Goal: Task Accomplishment & Management: Use online tool/utility

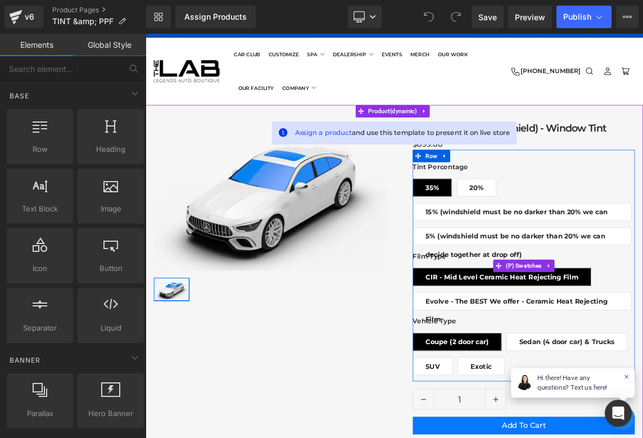
scroll to position [33, 0]
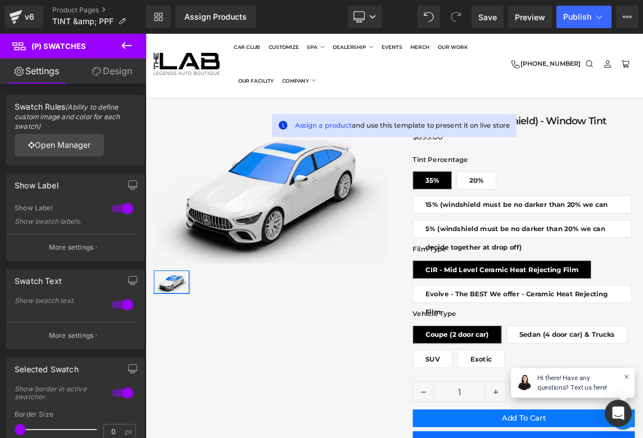
scroll to position [0, 0]
click at [124, 45] on icon at bounding box center [126, 45] width 10 height 7
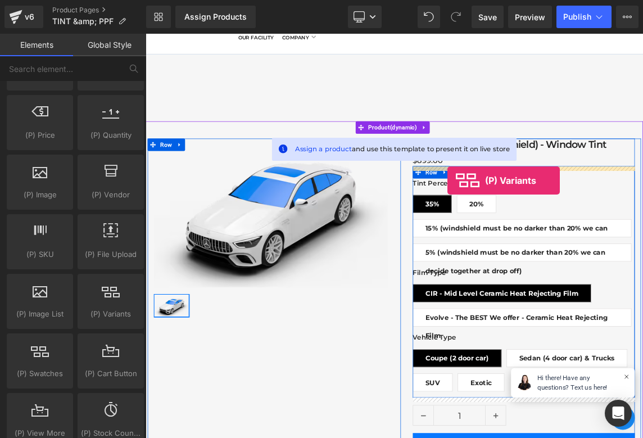
drag, startPoint x: 252, startPoint y: 332, endPoint x: 558, endPoint y: 234, distance: 321.4
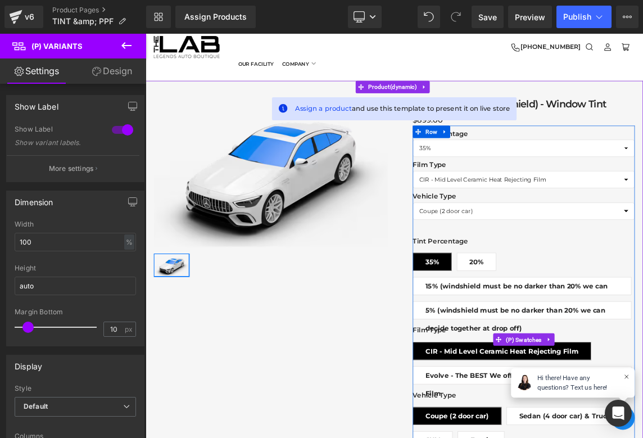
scroll to position [56, 0]
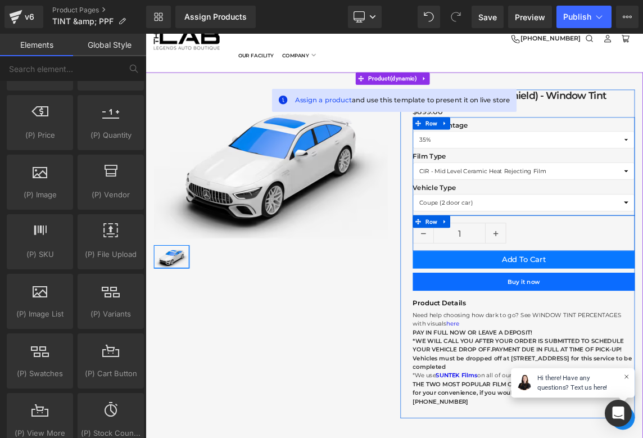
scroll to position [69, 0]
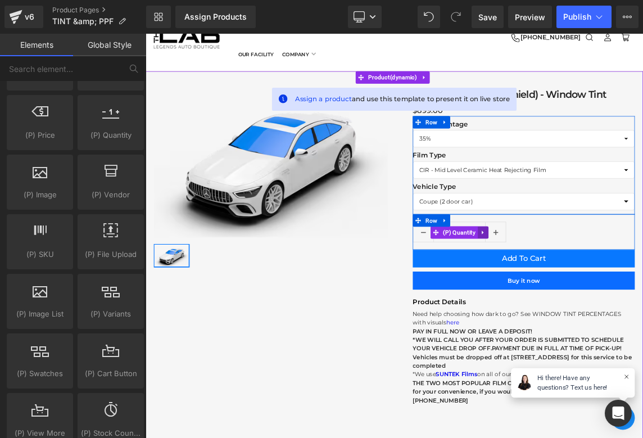
click at [608, 306] on icon at bounding box center [607, 305] width 8 height 8
click at [616, 306] on icon at bounding box center [614, 305] width 8 height 8
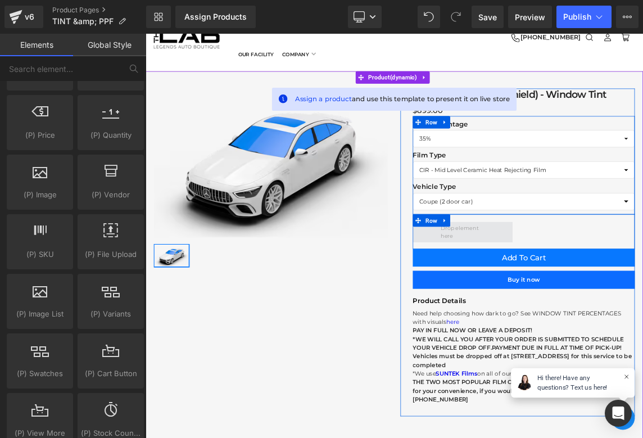
click at [629, 308] on span at bounding box center [579, 304] width 137 height 28
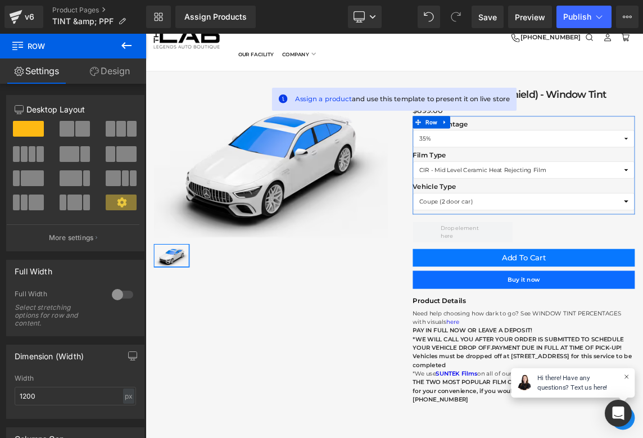
click at [122, 49] on icon at bounding box center [126, 45] width 13 height 13
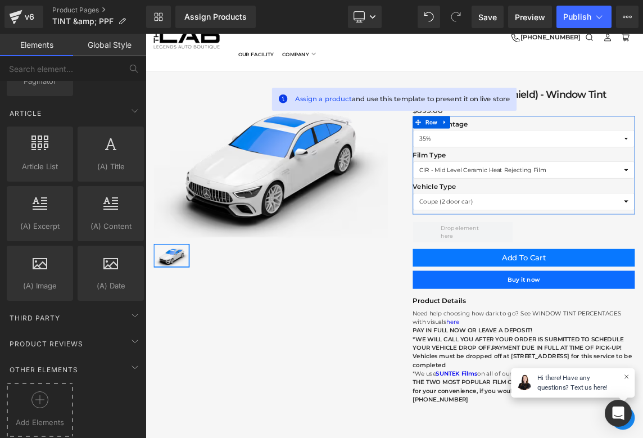
scroll to position [2122, 0]
click at [56, 383] on div "Add Elements" at bounding box center [40, 410] width 66 height 54
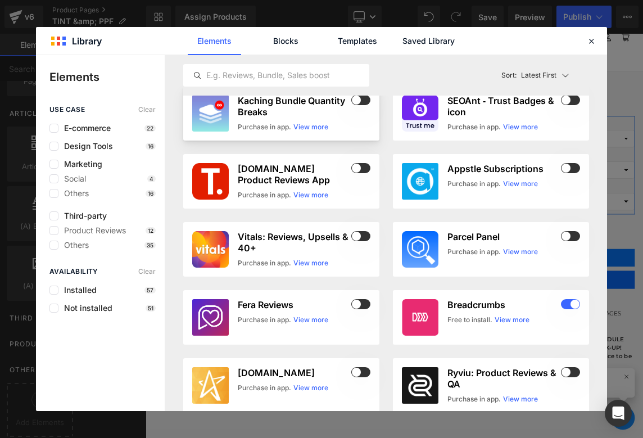
scroll to position [0, 0]
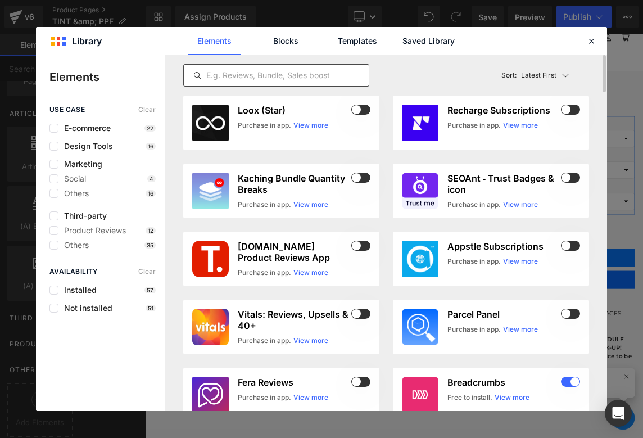
click at [291, 83] on div at bounding box center [276, 75] width 186 height 22
click at [291, 72] on input "text" at bounding box center [276, 75] width 185 height 13
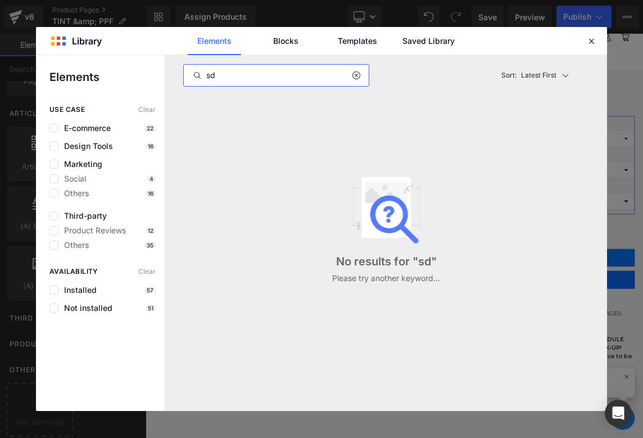
type input "s"
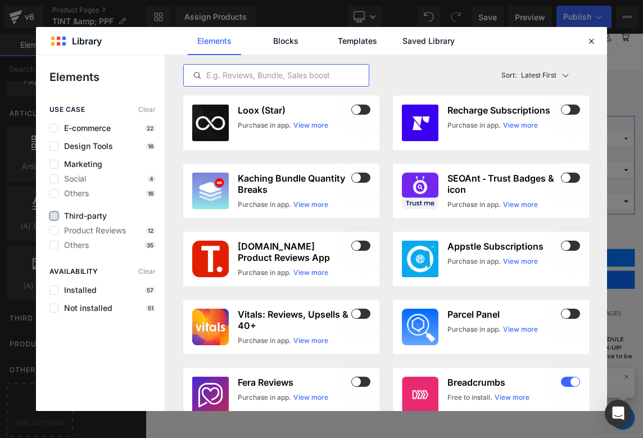
click at [49, 216] on label at bounding box center [53, 215] width 9 height 9
click at [54, 216] on input "checkbox" at bounding box center [54, 216] width 0 height 0
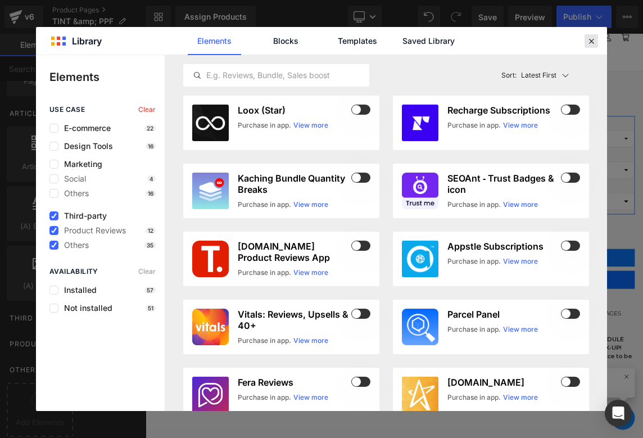
click at [595, 41] on icon at bounding box center [591, 41] width 10 height 10
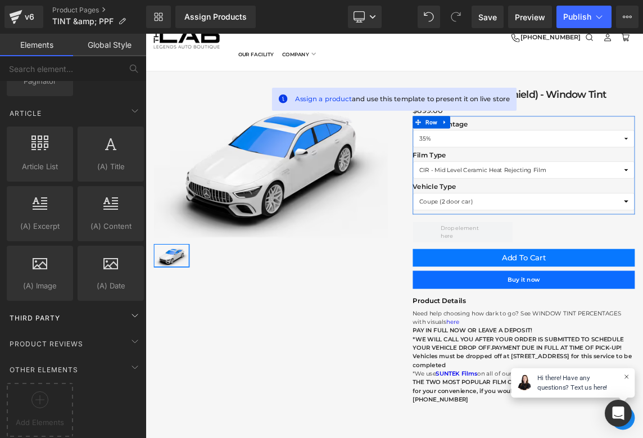
click at [61, 315] on div "Third Party" at bounding box center [75, 317] width 142 height 22
click at [106, 306] on div "Third Party" at bounding box center [75, 317] width 142 height 22
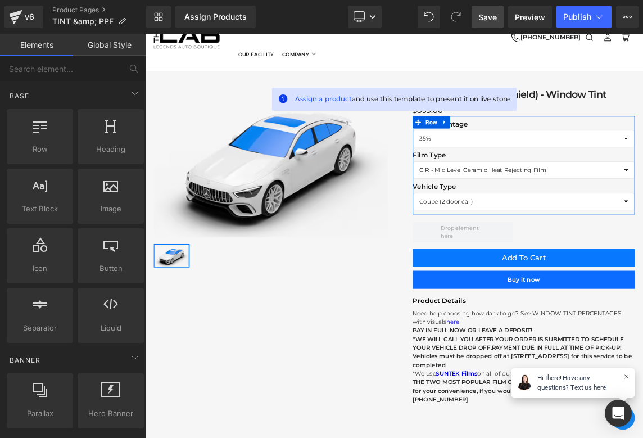
click at [492, 17] on span "Save" at bounding box center [487, 17] width 19 height 12
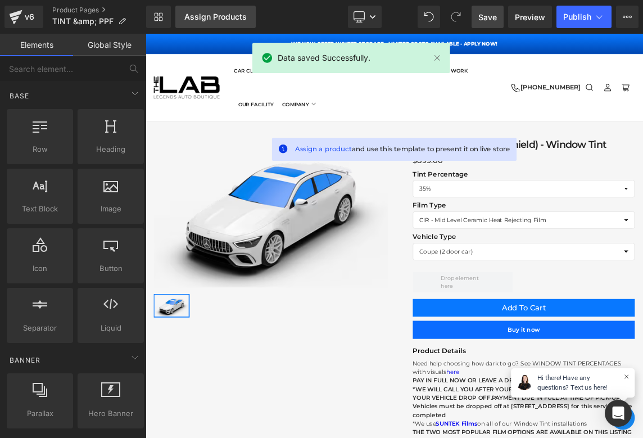
click at [210, 17] on div "Assign Products" at bounding box center [215, 16] width 62 height 9
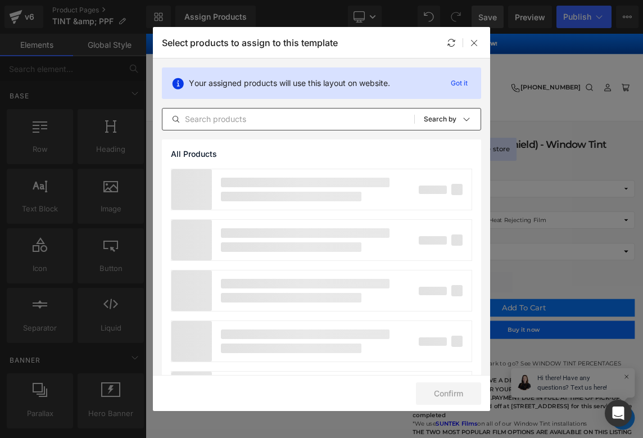
click at [234, 115] on input "text" at bounding box center [288, 118] width 252 height 13
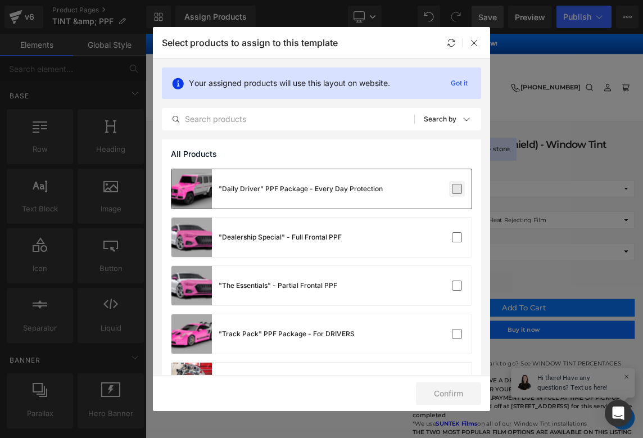
click at [452, 186] on label at bounding box center [457, 189] width 10 height 10
click at [457, 189] on input "checkbox" at bounding box center [457, 189] width 0 height 0
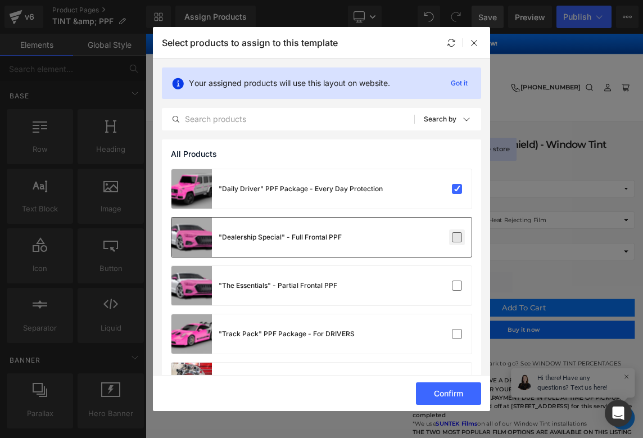
click at [452, 233] on label at bounding box center [457, 237] width 10 height 10
click at [457, 237] on input "checkbox" at bounding box center [457, 237] width 0 height 0
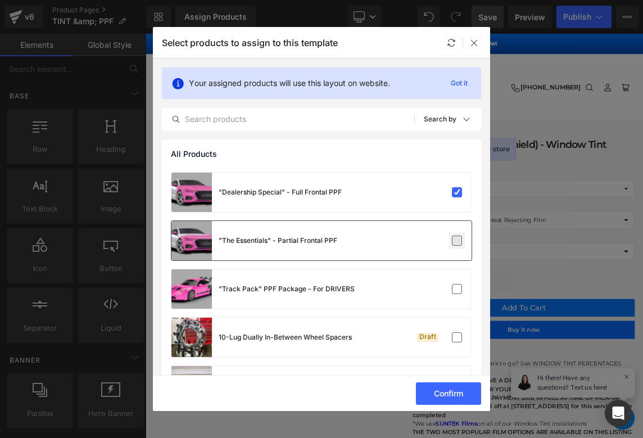
click at [452, 235] on label at bounding box center [457, 240] width 10 height 10
click at [457, 240] on input "checkbox" at bounding box center [457, 240] width 0 height 0
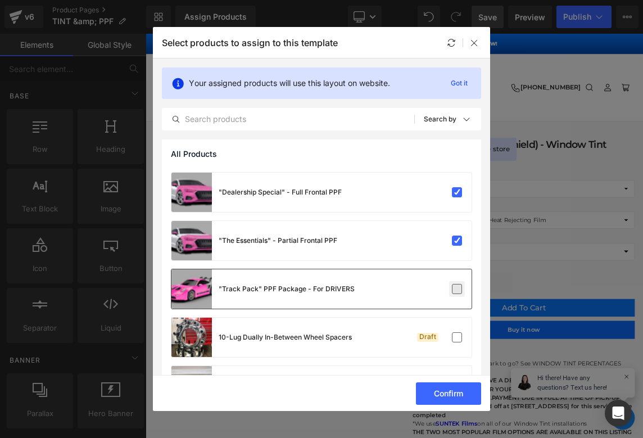
click at [453, 284] on label at bounding box center [457, 289] width 10 height 10
click at [457, 289] on input "checkbox" at bounding box center [457, 289] width 0 height 0
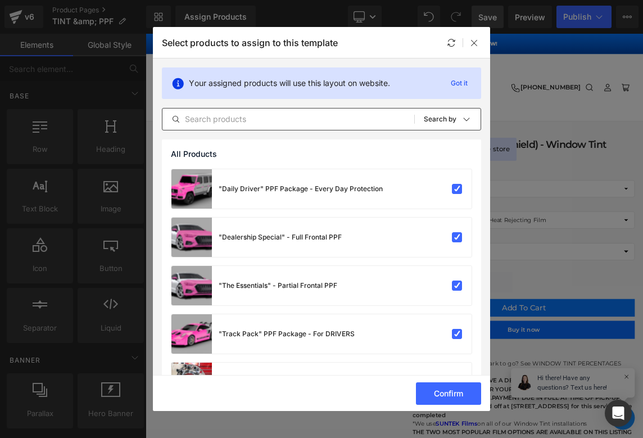
scroll to position [-1, 0]
click at [349, 128] on div "All Products Shopify Collections Product Templates Shopify Collections Sort: Se…" at bounding box center [321, 119] width 319 height 22
click at [349, 124] on input "text" at bounding box center [288, 118] width 252 height 13
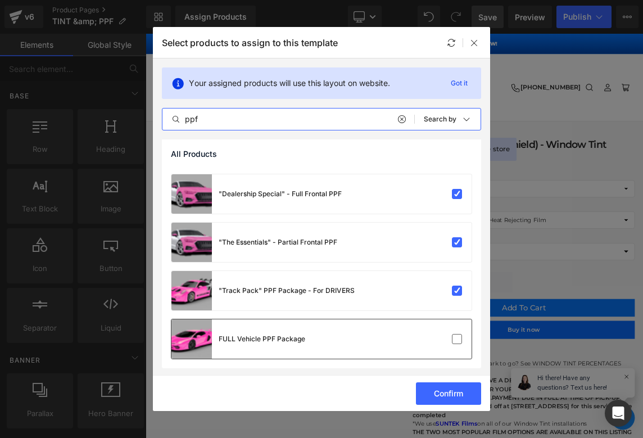
scroll to position [43, 0]
click at [463, 343] on div "FULL Vehicle PPF Package" at bounding box center [321, 338] width 300 height 39
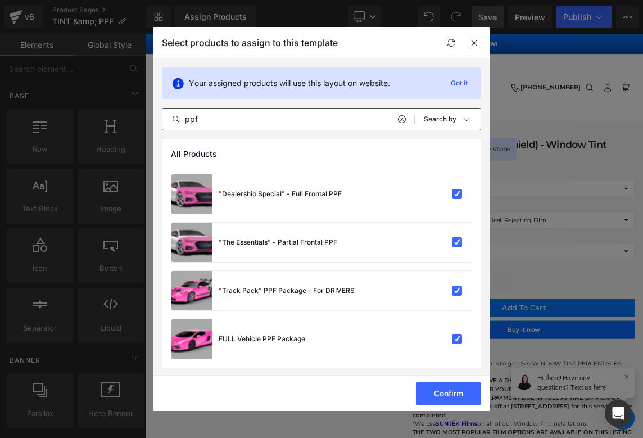
click at [336, 120] on input "ppf" at bounding box center [288, 118] width 252 height 13
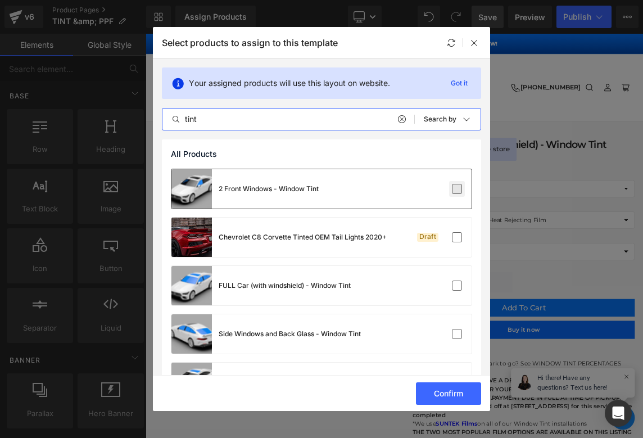
type input "tint"
click at [452, 188] on label at bounding box center [457, 189] width 10 height 10
click at [457, 189] on input "checkbox" at bounding box center [457, 189] width 0 height 0
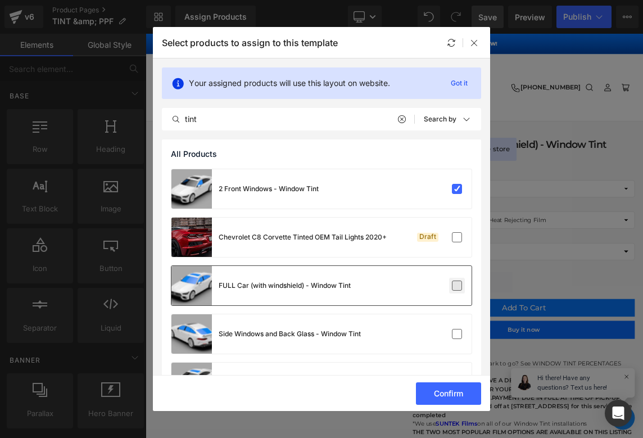
click at [456, 283] on label at bounding box center [457, 285] width 10 height 10
click at [457, 285] on input "checkbox" at bounding box center [457, 285] width 0 height 0
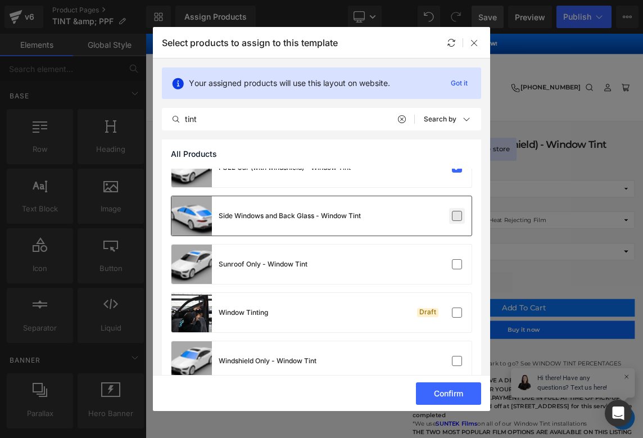
click at [452, 219] on label at bounding box center [457, 216] width 10 height 10
click at [457, 216] on input "checkbox" at bounding box center [457, 216] width 0 height 0
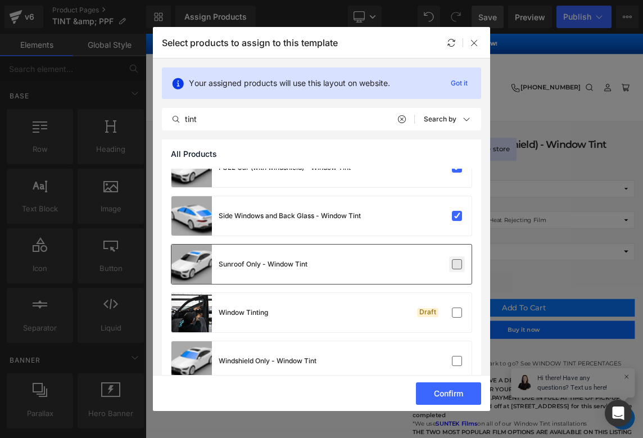
click at [452, 269] on label at bounding box center [457, 264] width 10 height 10
click at [457, 264] on input "checkbox" at bounding box center [457, 264] width 0 height 0
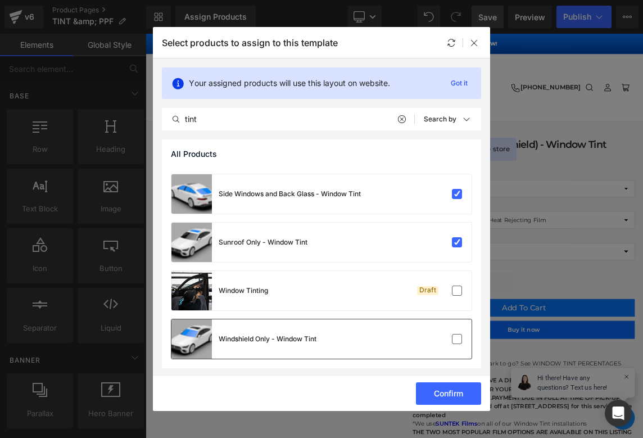
scroll to position [140, 0]
click at [452, 340] on label at bounding box center [457, 339] width 10 height 10
click at [457, 339] on input "checkbox" at bounding box center [457, 339] width 0 height 0
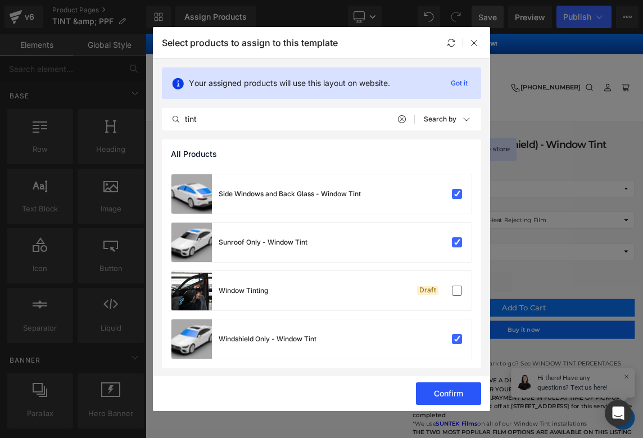
click at [458, 389] on button "Confirm" at bounding box center [448, 393] width 65 height 22
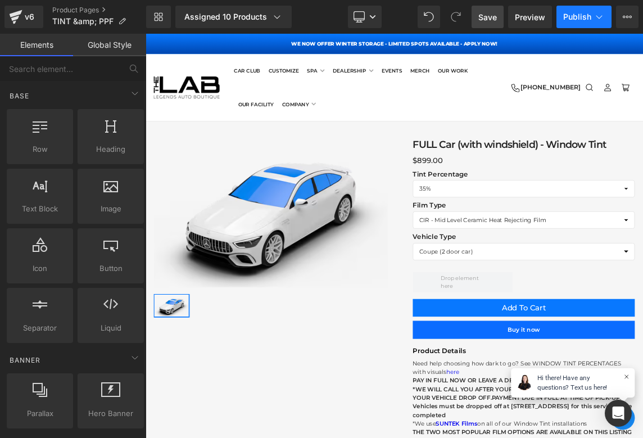
click at [574, 20] on span "Publish" at bounding box center [577, 16] width 28 height 9
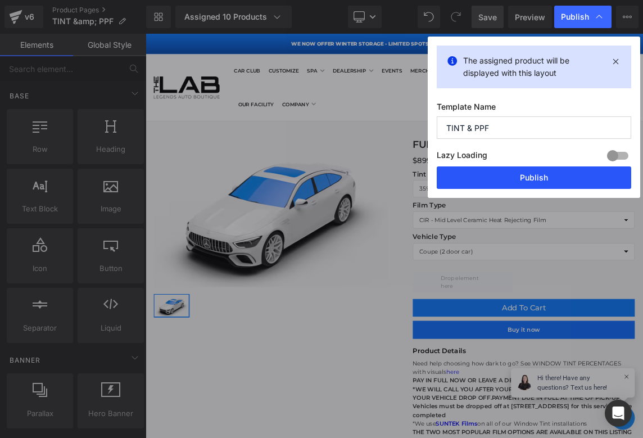
click at [534, 181] on button "Publish" at bounding box center [534, 177] width 194 height 22
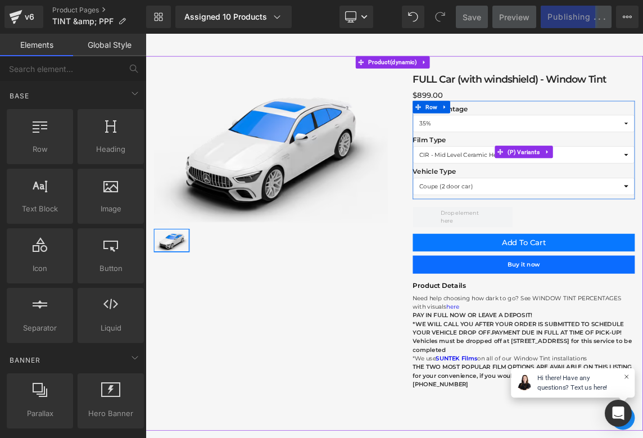
scroll to position [109, 0]
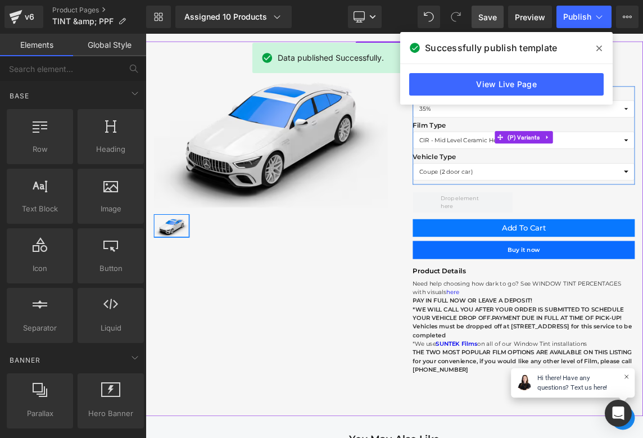
click at [600, 43] on span at bounding box center [599, 48] width 18 height 18
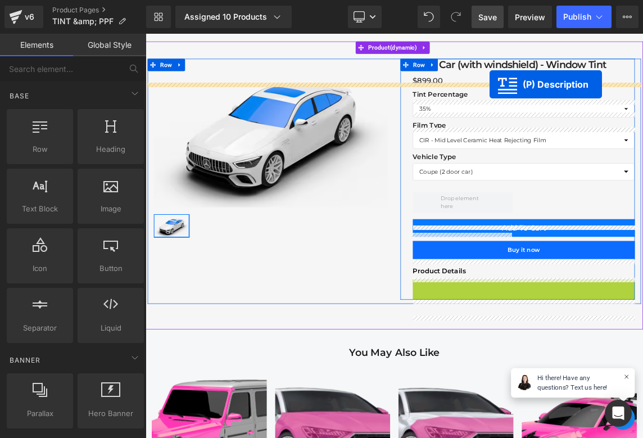
scroll to position [53, 0]
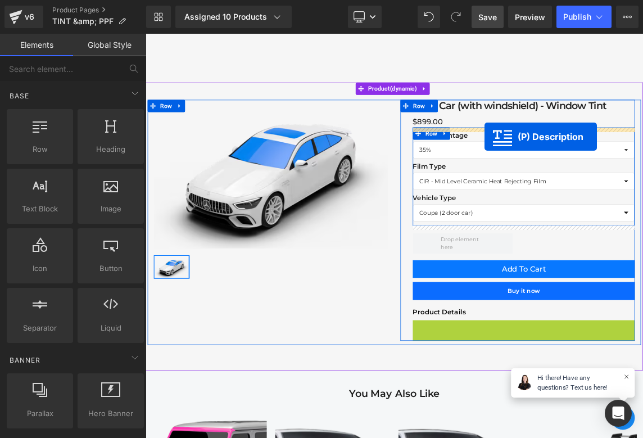
drag, startPoint x: 619, startPoint y: 443, endPoint x: 608, endPoint y: 174, distance: 269.3
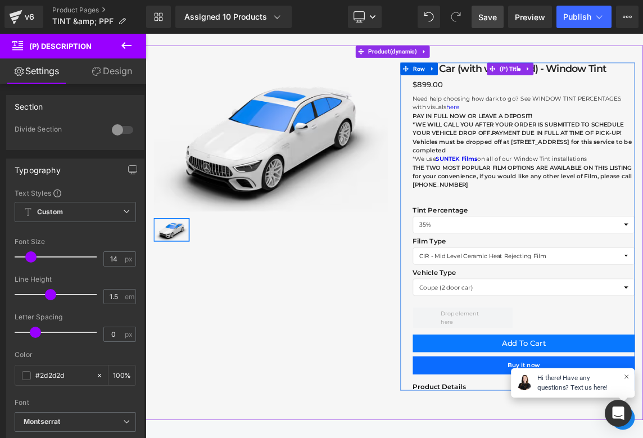
scroll to position [125, 0]
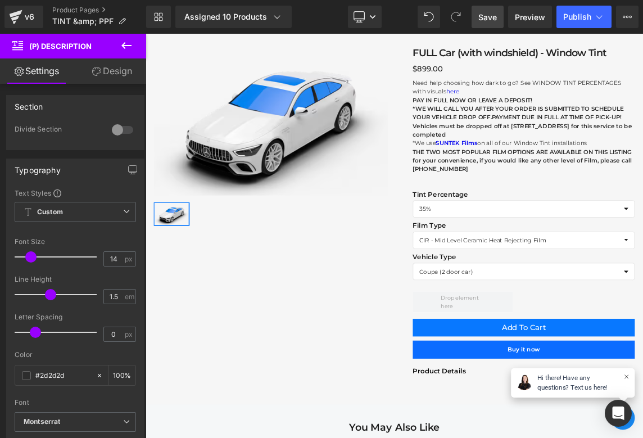
click at [490, 20] on span "Save" at bounding box center [487, 17] width 19 height 12
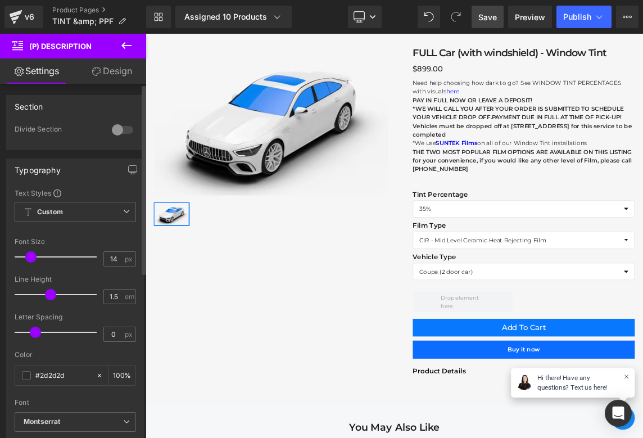
click at [115, 129] on div at bounding box center [122, 130] width 27 height 18
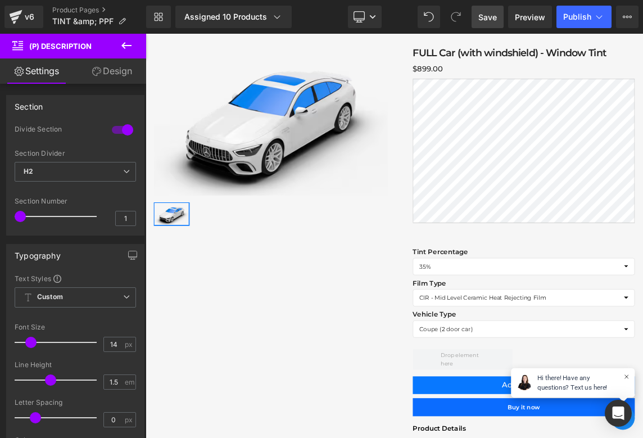
click at [492, 16] on span "Save" at bounding box center [487, 17] width 19 height 12
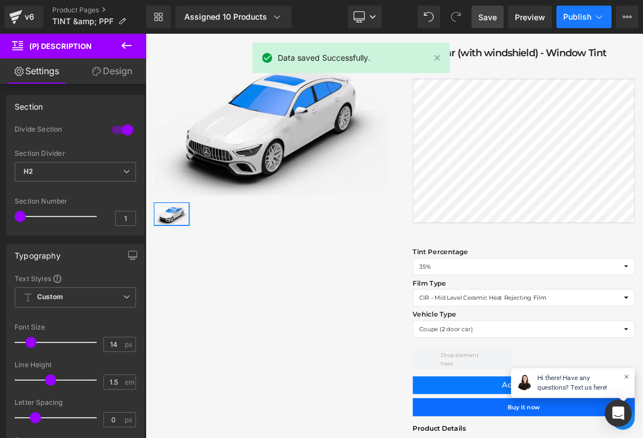
click at [571, 19] on span "Publish" at bounding box center [577, 16] width 28 height 9
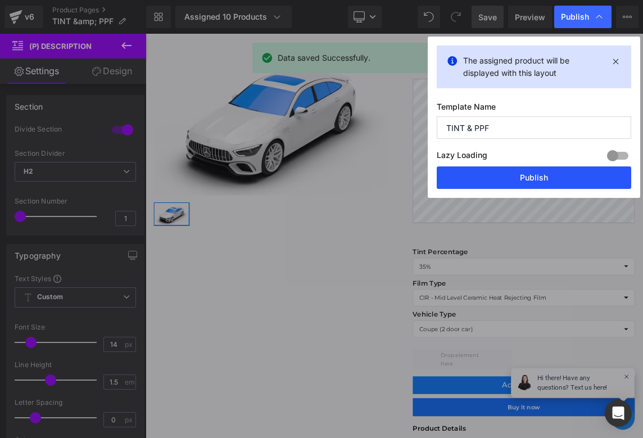
click at [516, 175] on button "Publish" at bounding box center [534, 177] width 194 height 22
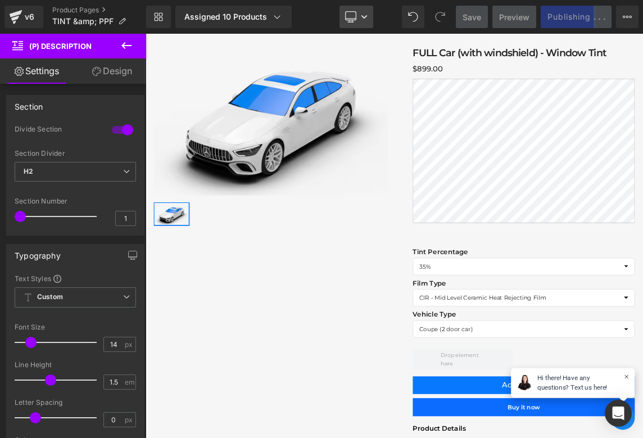
click at [357, 19] on link "Desktop" at bounding box center [356, 17] width 34 height 22
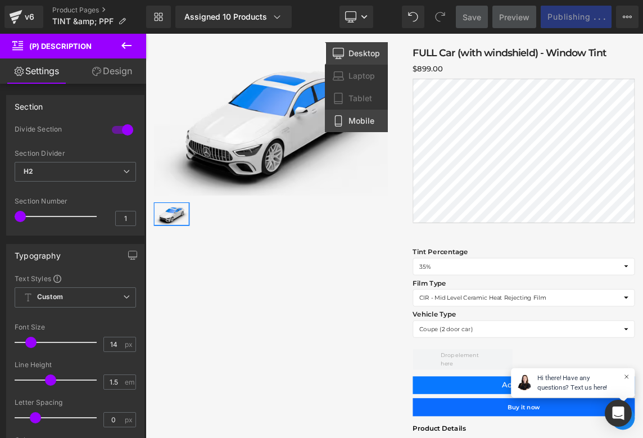
click at [354, 117] on span "Mobile" at bounding box center [361, 121] width 26 height 10
type input "100"
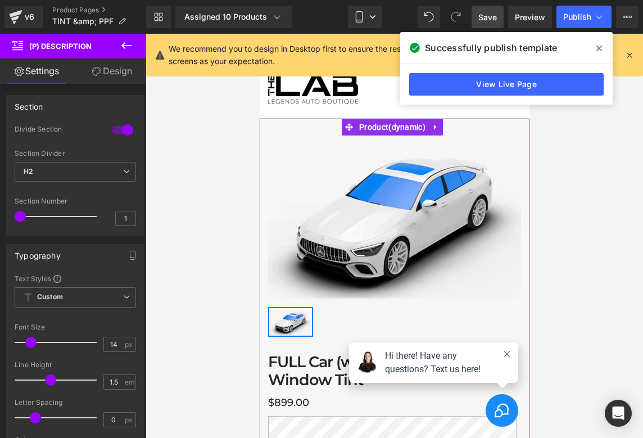
scroll to position [-1, 0]
click at [371, 221] on div "Best Seller (P) Image" at bounding box center [393, 217] width 253 height 161
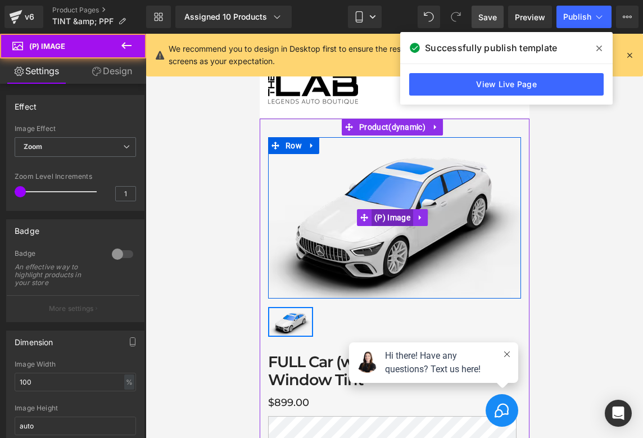
scroll to position [0, 0]
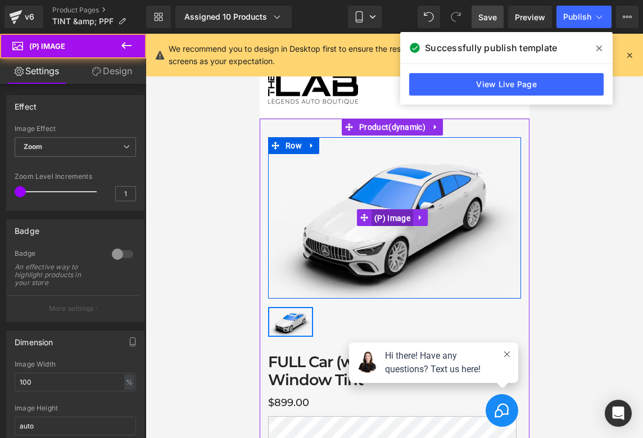
click at [390, 215] on span "(P) Image" at bounding box center [392, 218] width 42 height 17
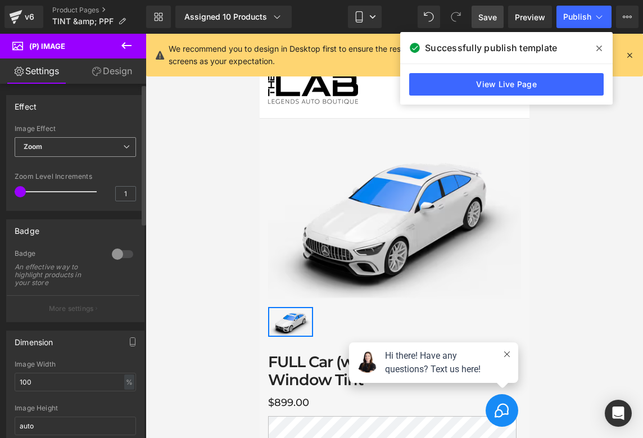
click at [90, 149] on span "Zoom" at bounding box center [75, 147] width 121 height 20
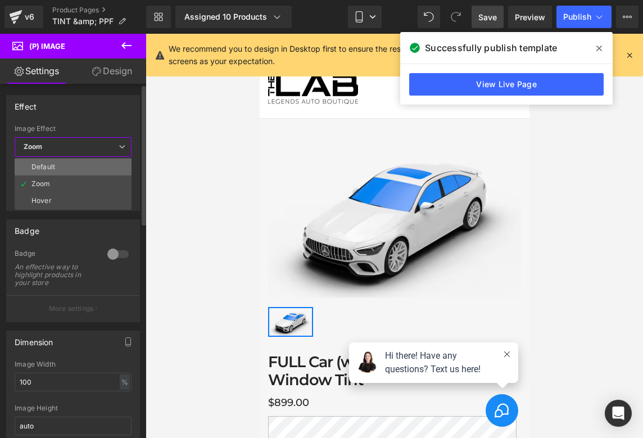
click at [71, 169] on li "Default" at bounding box center [73, 166] width 117 height 17
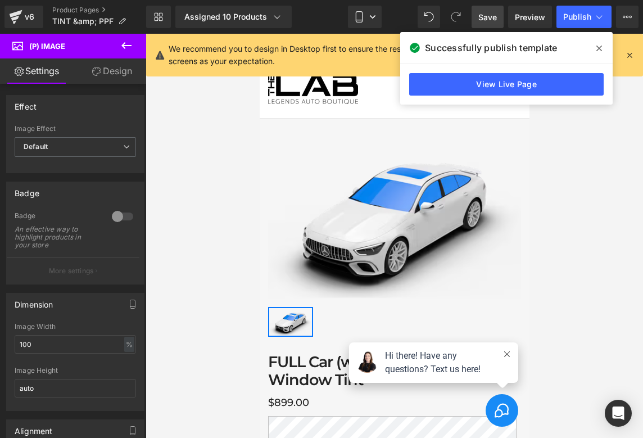
click at [491, 14] on span "Save" at bounding box center [487, 17] width 19 height 12
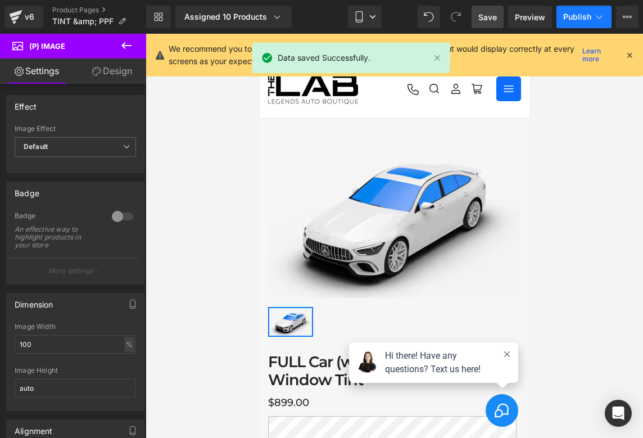
click at [589, 17] on span "Publish" at bounding box center [577, 16] width 28 height 9
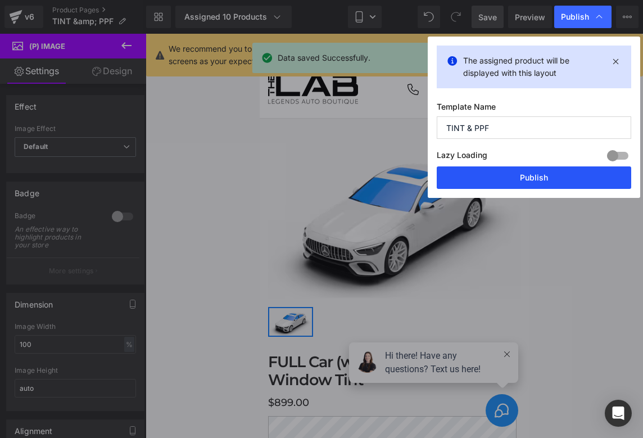
click at [539, 176] on button "Publish" at bounding box center [534, 177] width 194 height 22
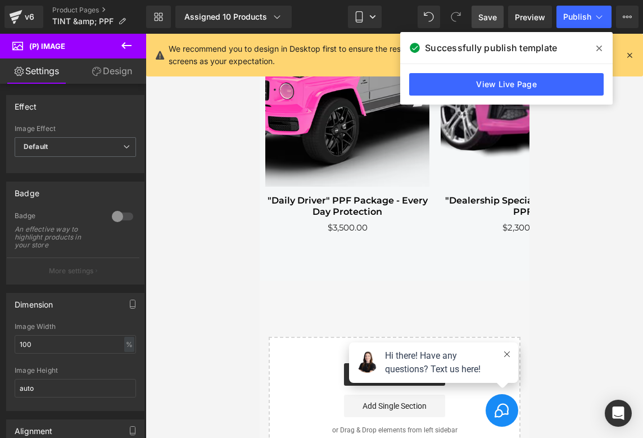
scroll to position [910, 0]
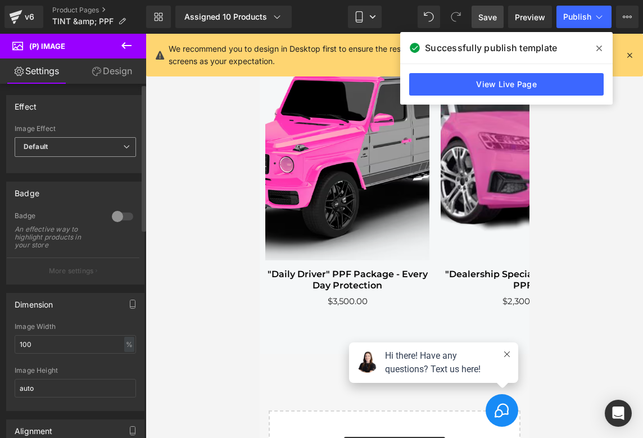
click at [61, 146] on span "Default" at bounding box center [75, 147] width 121 height 20
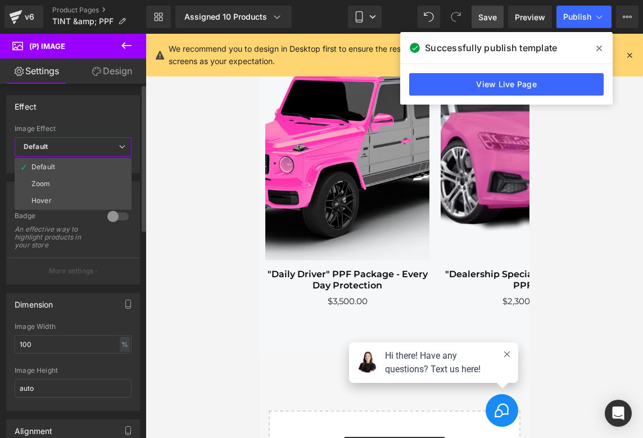
click at [61, 146] on span "Default" at bounding box center [73, 147] width 117 height 20
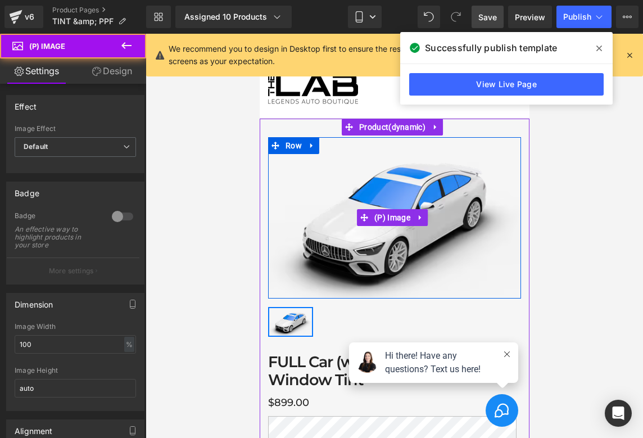
scroll to position [-2, 0]
click at [363, 199] on img at bounding box center [393, 217] width 253 height 161
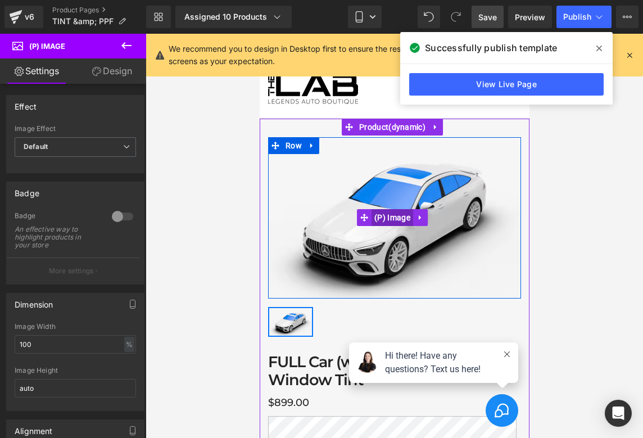
click at [387, 221] on span "(P) Image" at bounding box center [392, 217] width 42 height 17
click at [426, 215] on link at bounding box center [419, 217] width 15 height 17
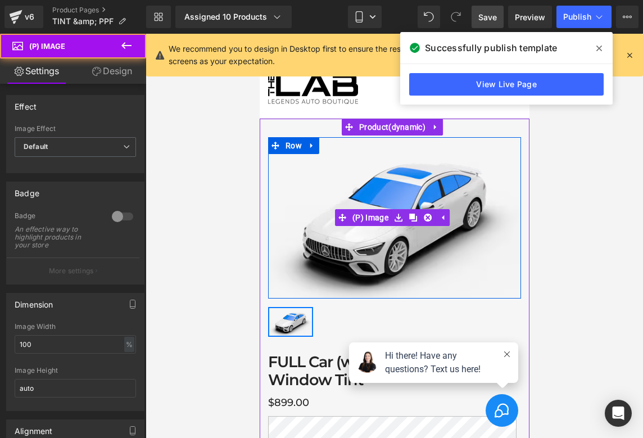
click at [396, 184] on img at bounding box center [393, 217] width 253 height 161
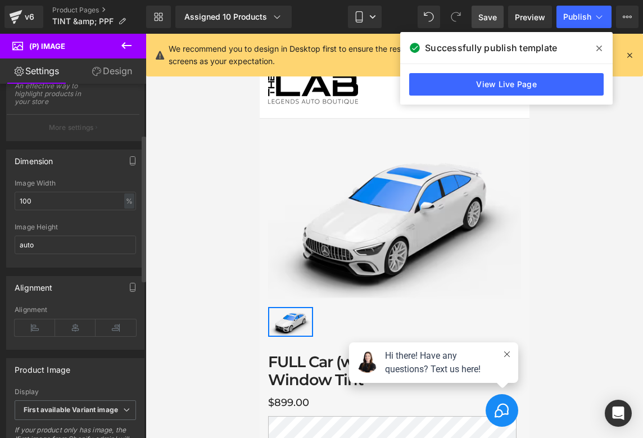
scroll to position [153, 0]
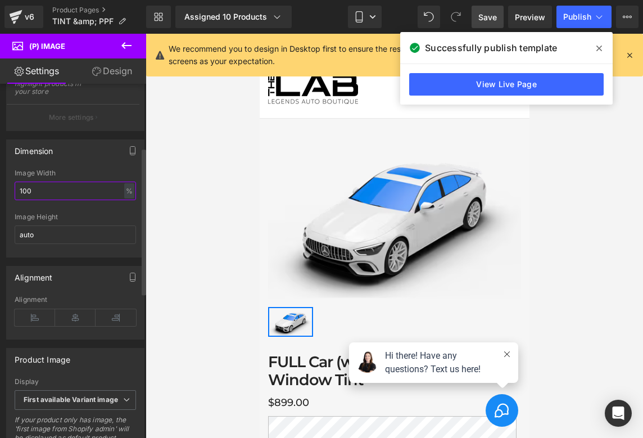
click at [85, 193] on input "100" at bounding box center [75, 190] width 121 height 19
click at [170, 203] on div at bounding box center [394, 236] width 497 height 404
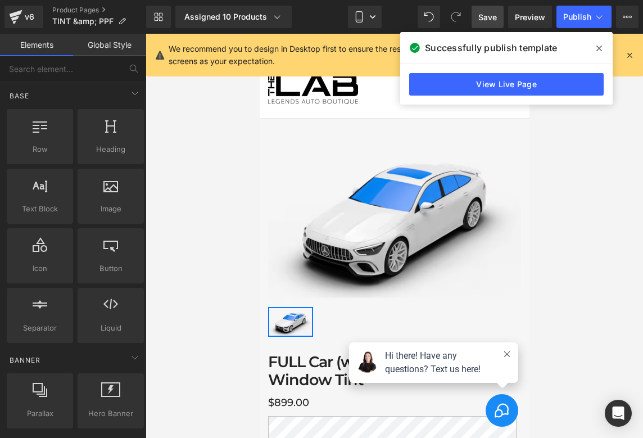
click at [270, 197] on img at bounding box center [393, 217] width 253 height 161
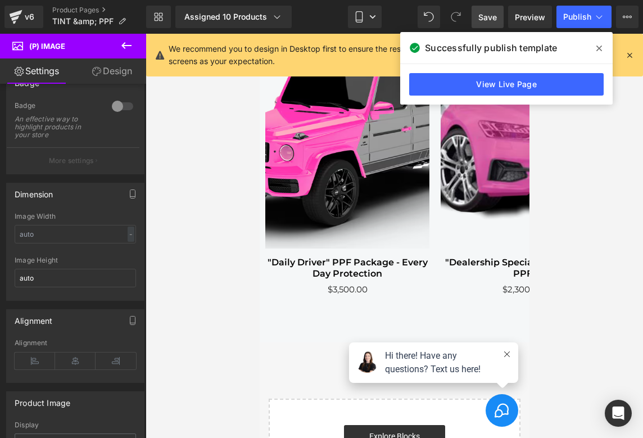
scroll to position [719, 0]
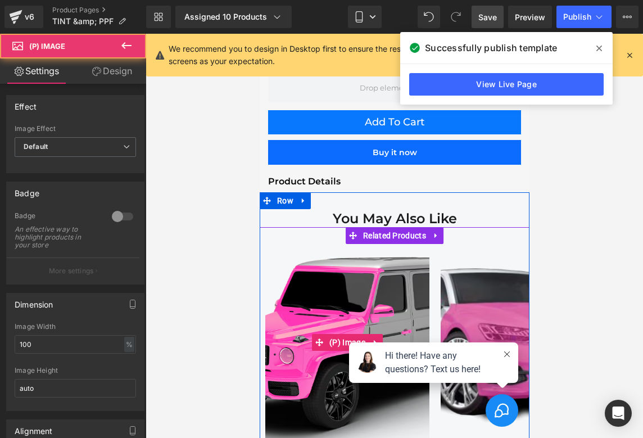
click at [324, 286] on img at bounding box center [347, 342] width 164 height 219
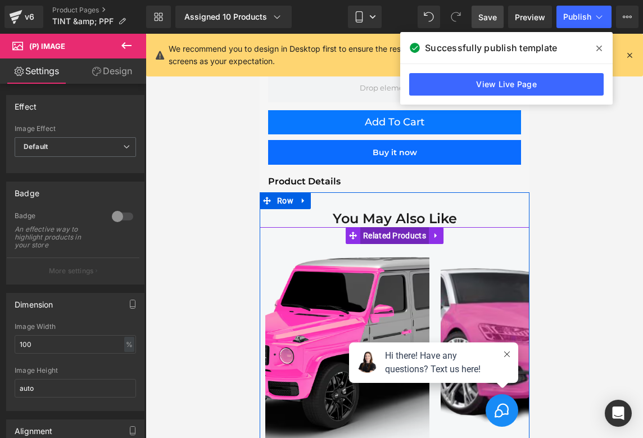
click at [395, 227] on span "Related Products" at bounding box center [394, 235] width 69 height 17
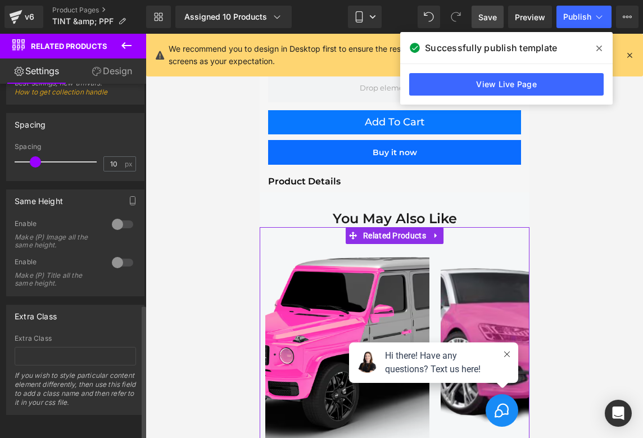
scroll to position [576, 0]
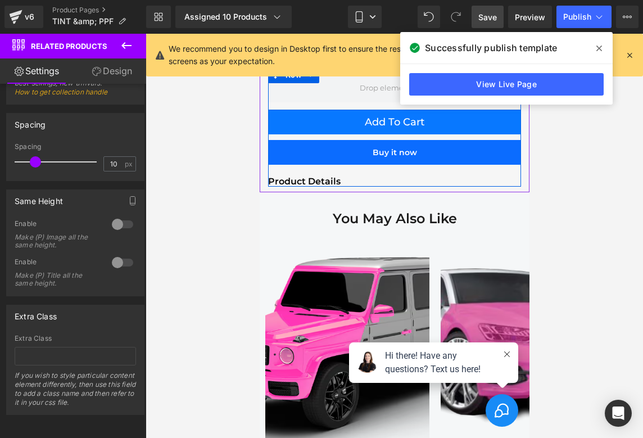
click at [495, 16] on span "Save" at bounding box center [487, 17] width 19 height 12
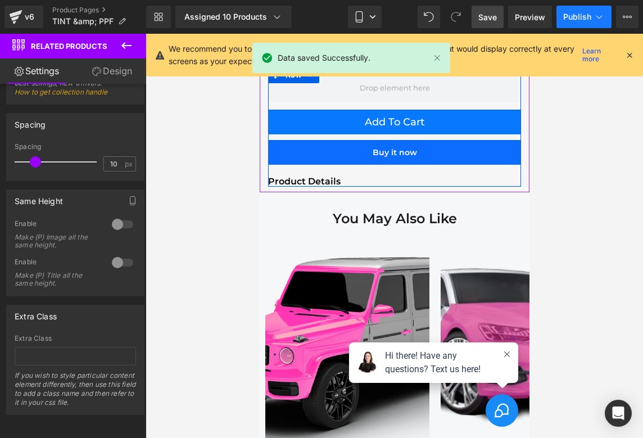
click at [583, 18] on span "Publish" at bounding box center [577, 16] width 28 height 9
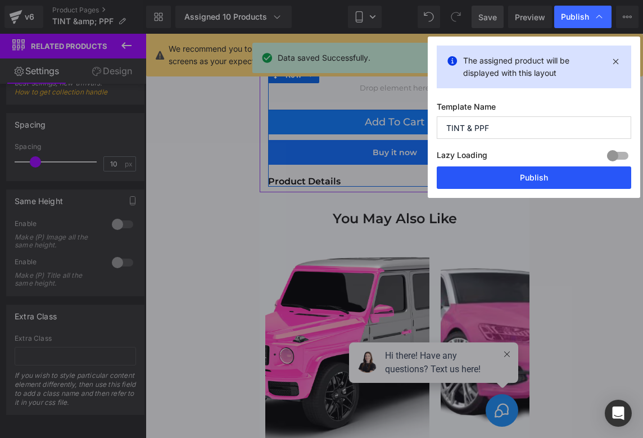
click at [512, 171] on button "Publish" at bounding box center [534, 177] width 194 height 22
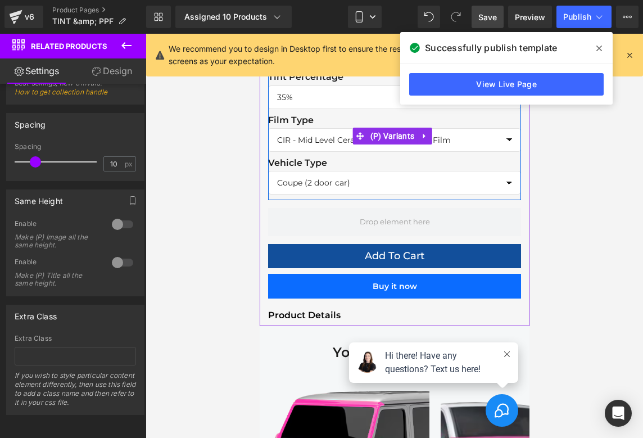
scroll to position [586, 0]
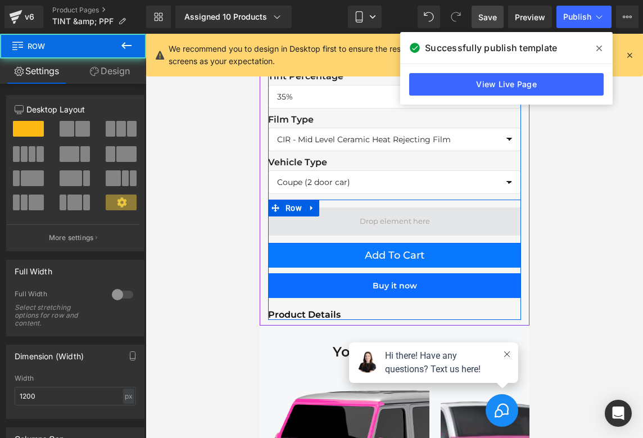
click at [345, 207] on span at bounding box center [393, 221] width 253 height 28
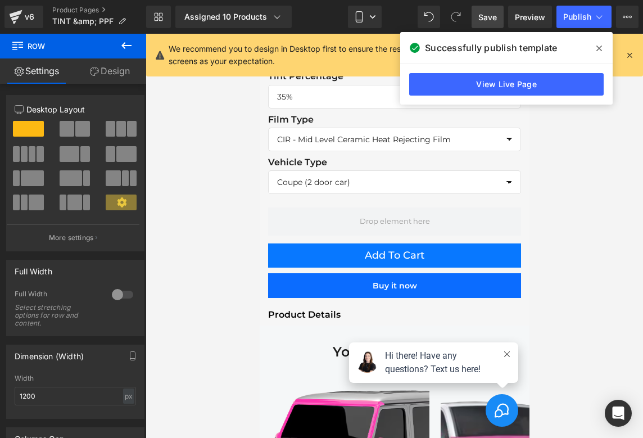
click at [123, 48] on icon at bounding box center [126, 45] width 13 height 13
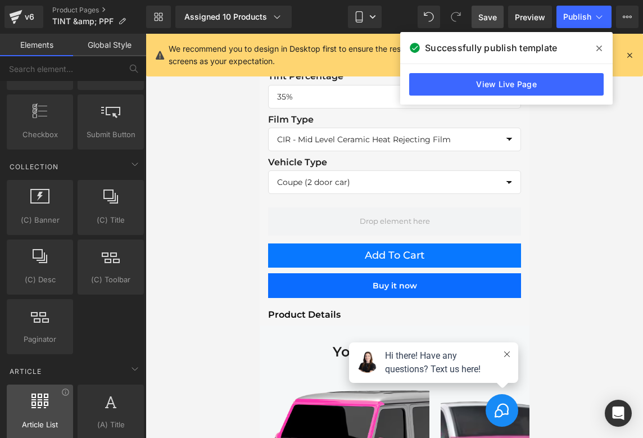
scroll to position [1793, 0]
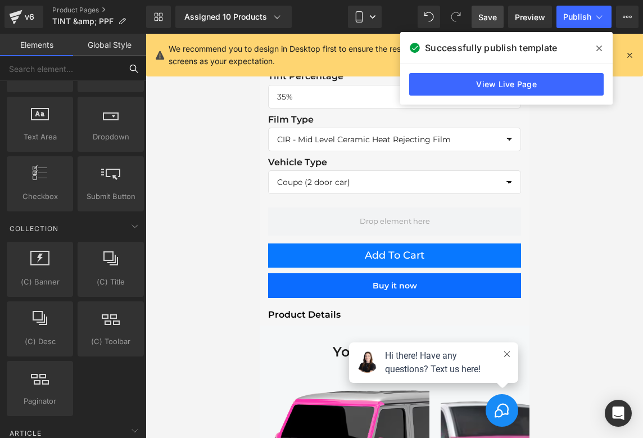
click at [79, 74] on input "text" at bounding box center [60, 68] width 121 height 25
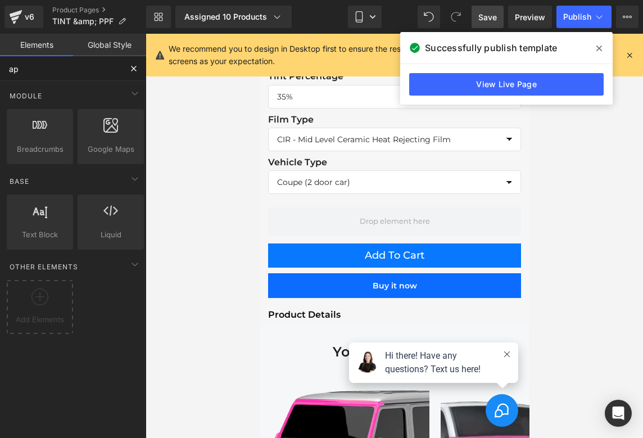
type input "app"
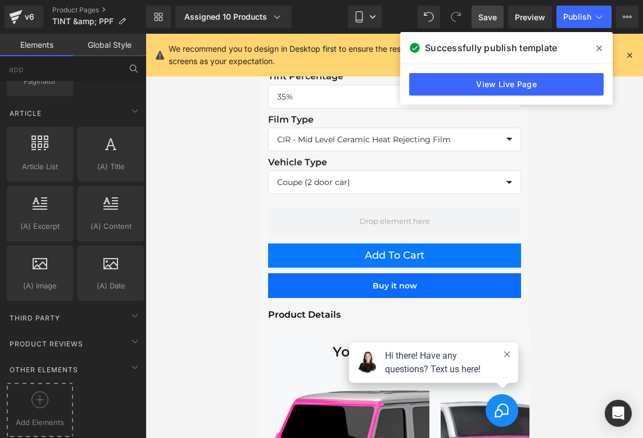
scroll to position [2122, 0]
click at [128, 337] on icon at bounding box center [134, 340] width 13 height 13
click at [128, 360] on icon at bounding box center [134, 366] width 13 height 13
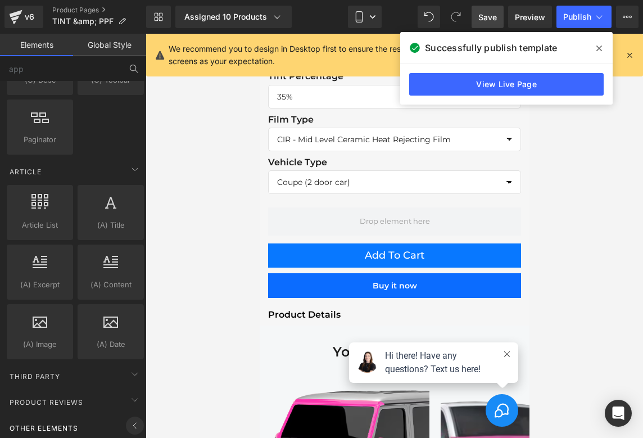
scroll to position [2063, 0]
click at [128, 419] on icon at bounding box center [134, 425] width 13 height 13
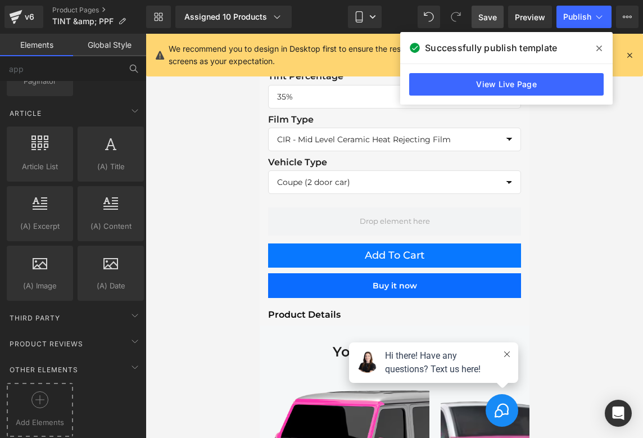
scroll to position [2122, 0]
click at [35, 402] on div at bounding box center [40, 403] width 61 height 25
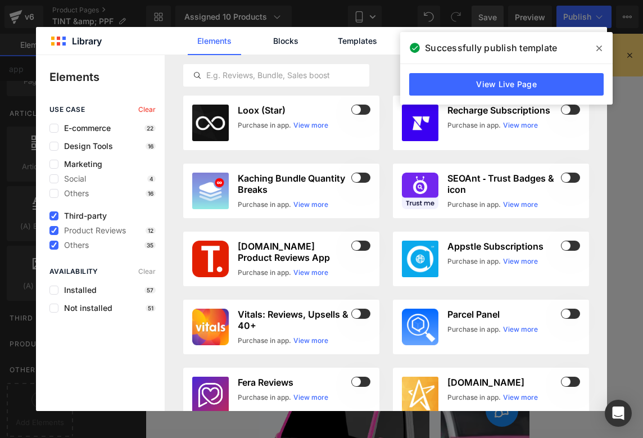
click at [595, 51] on span at bounding box center [599, 48] width 18 height 18
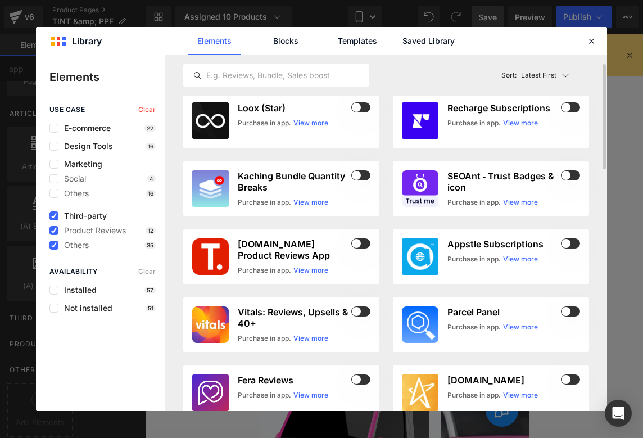
scroll to position [0, 0]
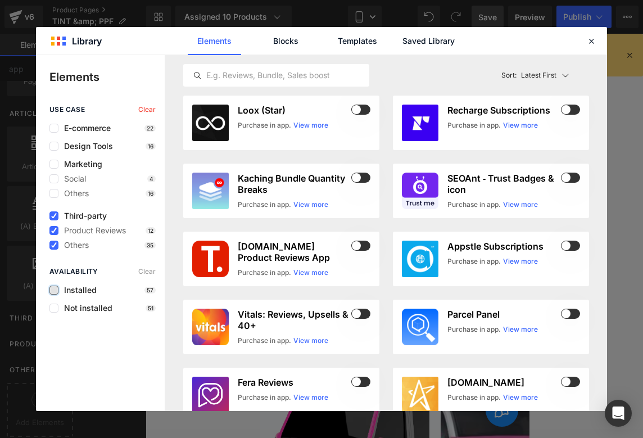
click at [54, 292] on label at bounding box center [53, 289] width 9 height 9
click at [54, 290] on input "checkbox" at bounding box center [54, 290] width 0 height 0
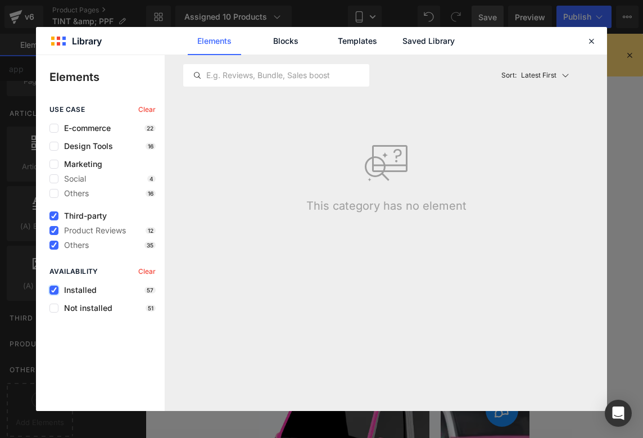
click at [54, 290] on icon at bounding box center [54, 290] width 6 height 0
click at [54, 290] on input "checkbox" at bounding box center [54, 290] width 0 height 0
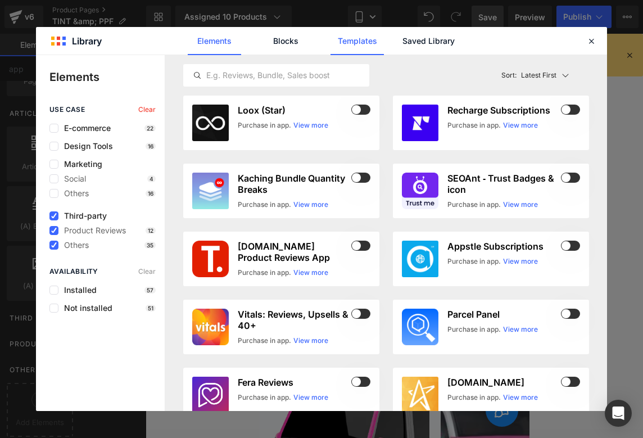
click at [362, 42] on link "Templates" at bounding box center [356, 41] width 53 height 28
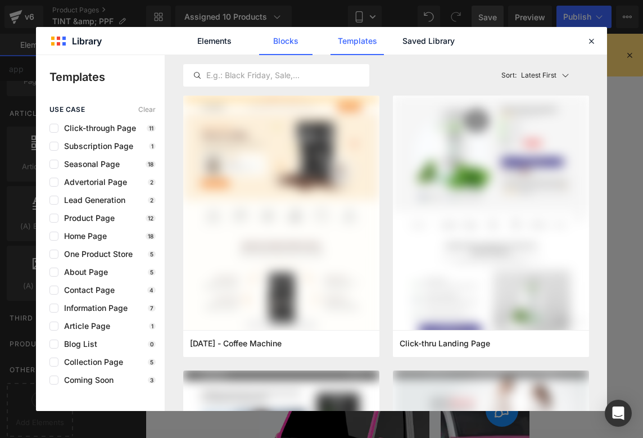
click at [306, 43] on link "Blocks" at bounding box center [285, 41] width 53 height 28
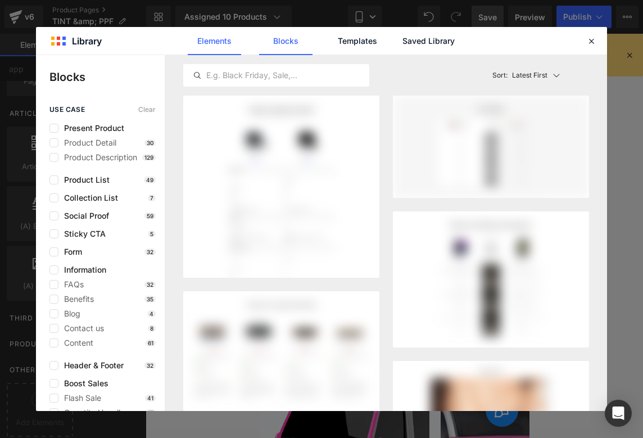
click at [225, 48] on link "Elements" at bounding box center [214, 41] width 53 height 28
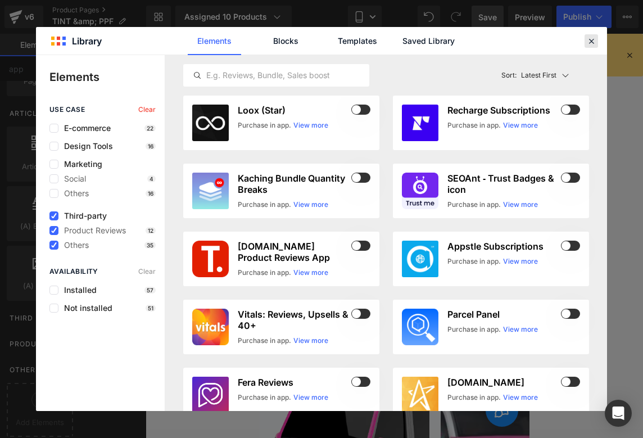
click at [592, 43] on icon at bounding box center [591, 41] width 10 height 10
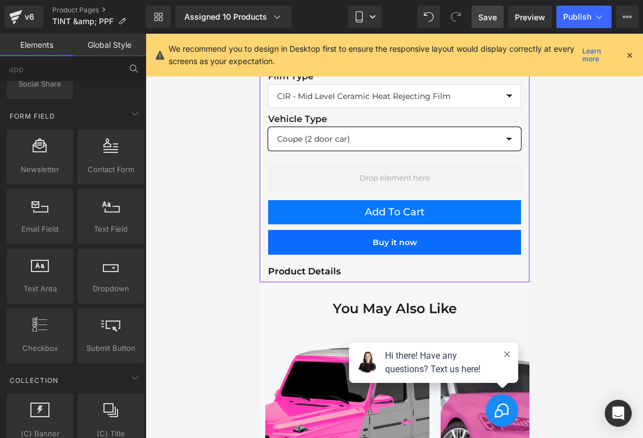
scroll to position [643, 0]
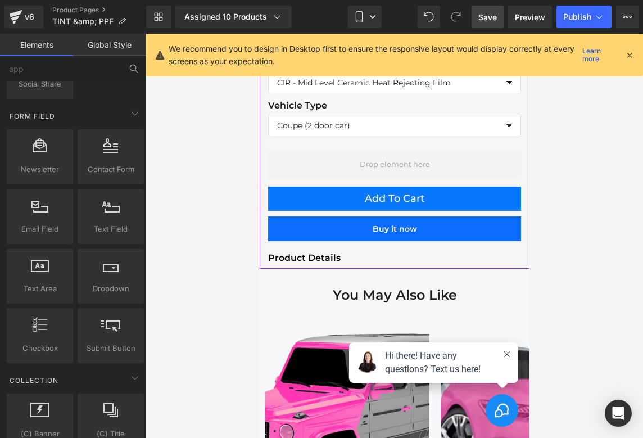
click at [337, 252] on h1 "Product Details" at bounding box center [393, 257] width 253 height 11
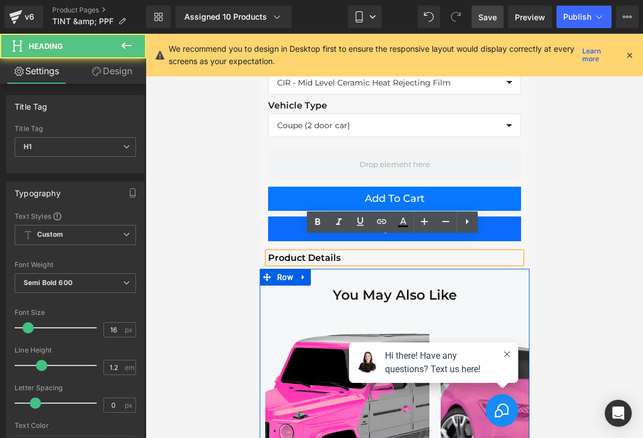
click at [438, 269] on div "You May Also Like Heading Sale Off" at bounding box center [394, 445] width 270 height 353
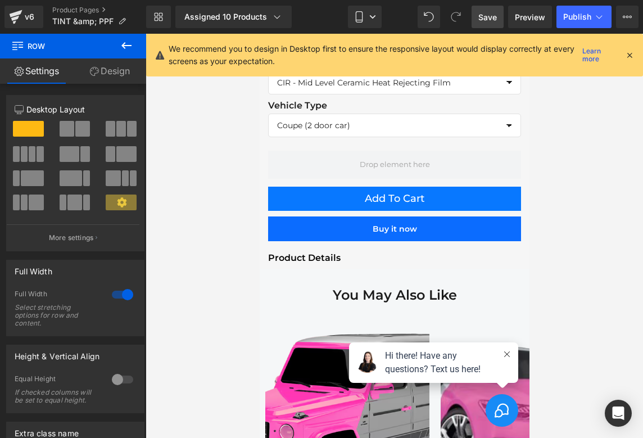
click at [259, 34] on div at bounding box center [259, 34] width 0 height 0
click at [259, 34] on div "33px" at bounding box center [259, 34] width 0 height 0
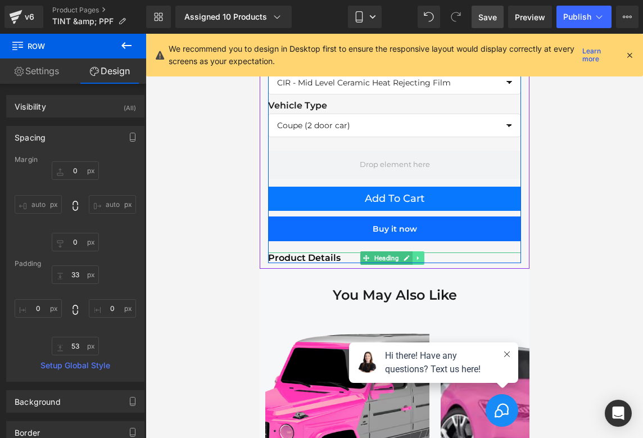
click at [417, 254] on icon at bounding box center [418, 257] width 6 height 7
click at [426, 254] on icon at bounding box center [423, 257] width 6 height 7
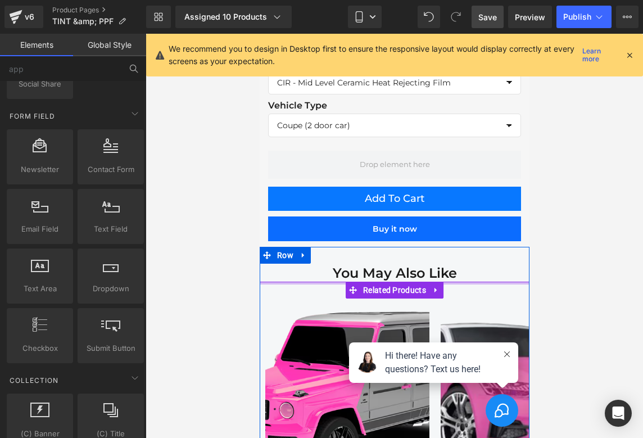
click at [412, 266] on link at bounding box center [408, 272] width 12 height 13
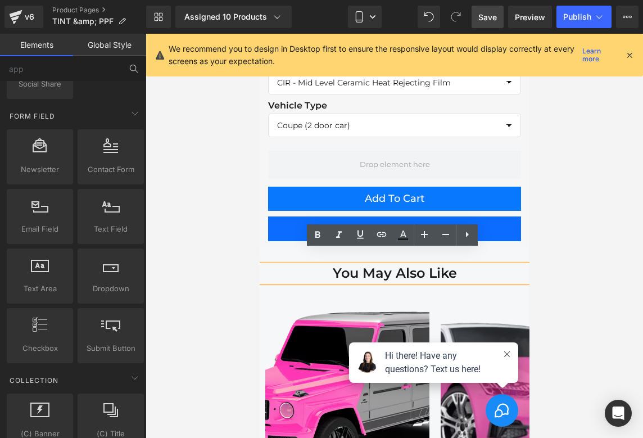
click at [412, 265] on h1 "You May Also Like" at bounding box center [394, 273] width 270 height 16
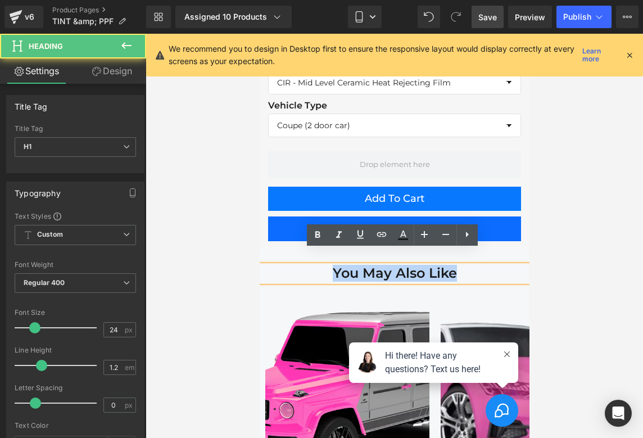
click at [412, 265] on h1 "You May Also Like" at bounding box center [394, 273] width 270 height 16
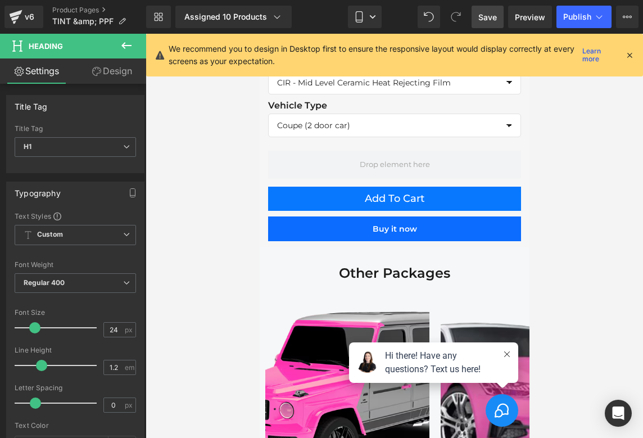
click at [495, 19] on span "Save" at bounding box center [487, 17] width 19 height 12
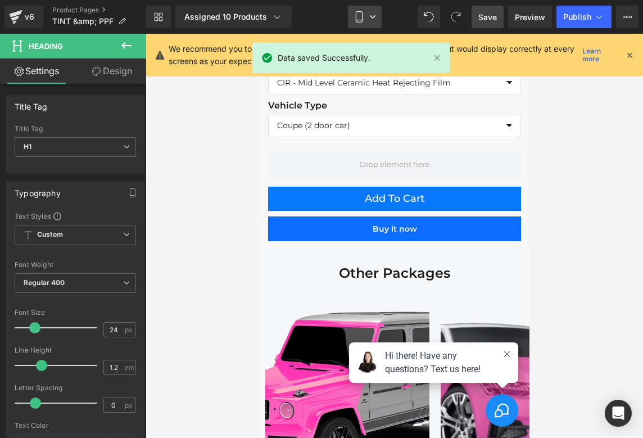
click at [357, 15] on icon at bounding box center [358, 16] width 11 height 11
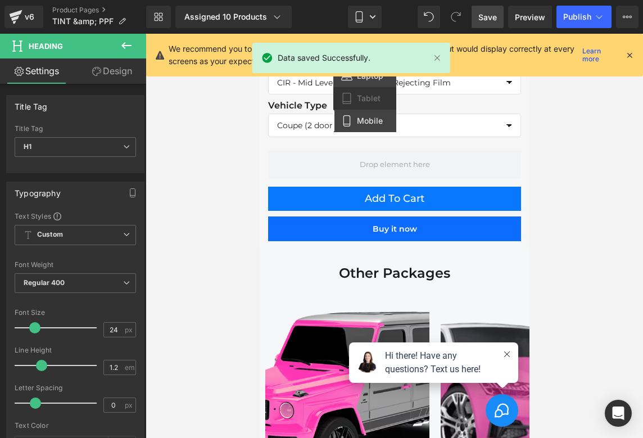
click at [362, 83] on link "Laptop" at bounding box center [364, 76] width 63 height 22
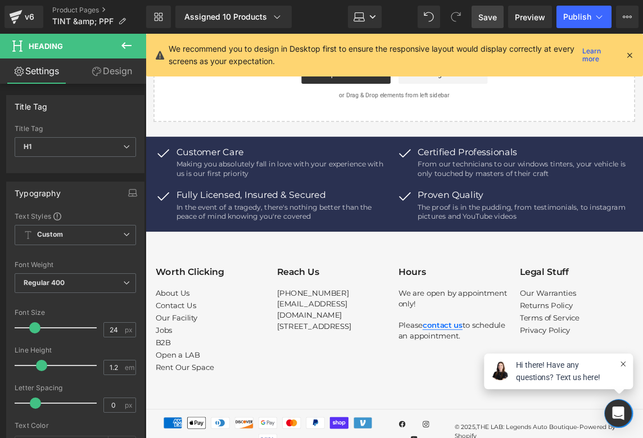
scroll to position [1101, 0]
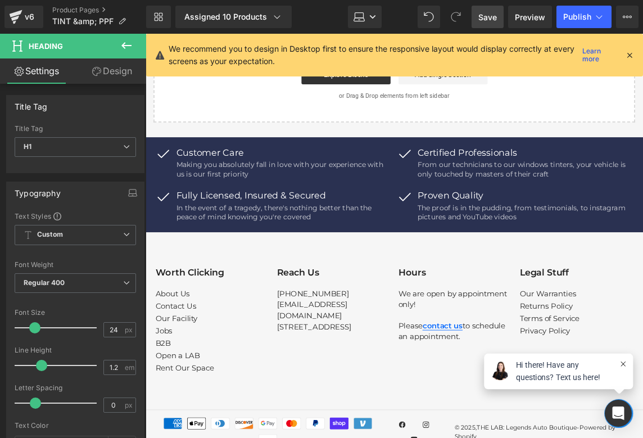
click at [491, 20] on span "Save" at bounding box center [487, 17] width 19 height 12
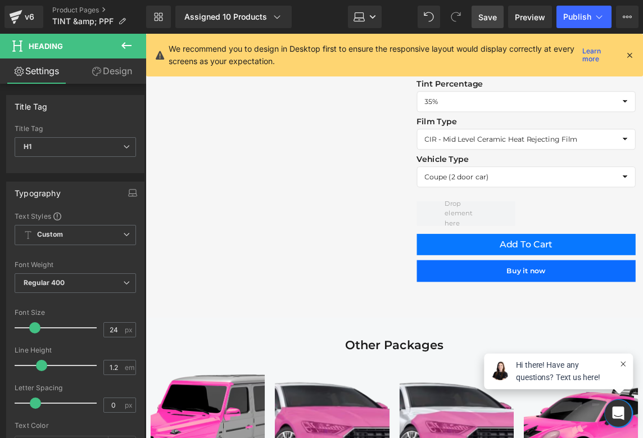
scroll to position [367, 0]
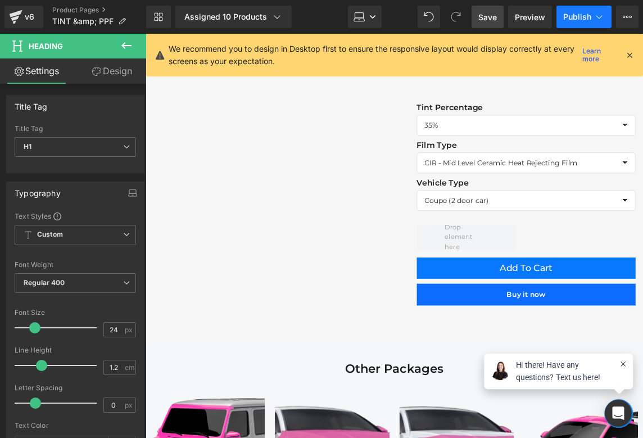
click at [604, 21] on icon at bounding box center [598, 16] width 11 height 11
click at [240, 16] on div "Assigned 10 Products" at bounding box center [233, 16] width 98 height 11
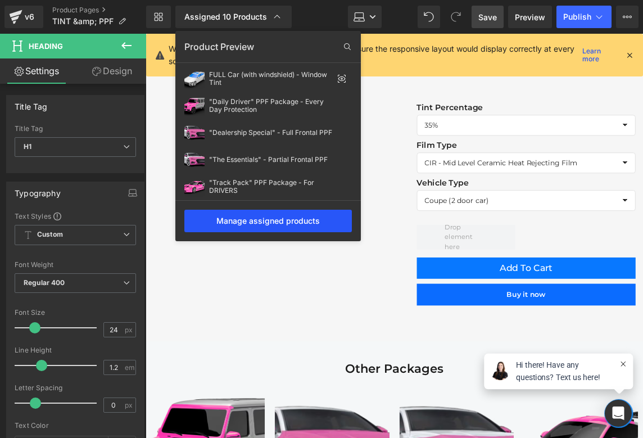
click at [273, 217] on div "Manage assigned products" at bounding box center [267, 221] width 167 height 22
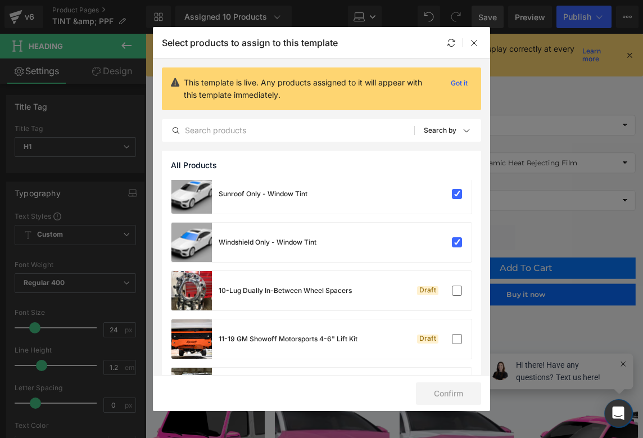
scroll to position [345, 0]
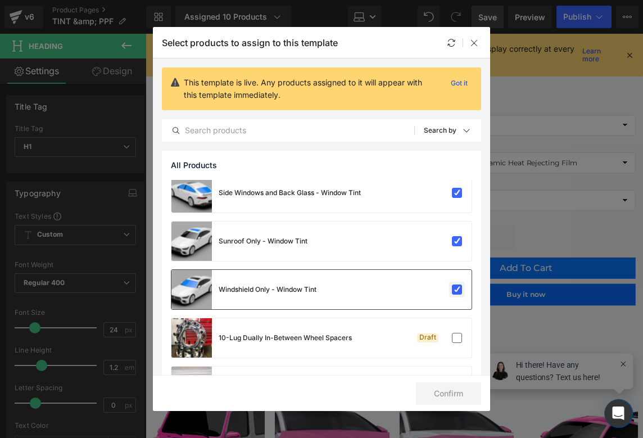
click at [452, 288] on label at bounding box center [457, 289] width 10 height 10
click at [457, 289] on input "checkbox" at bounding box center [457, 289] width 0 height 0
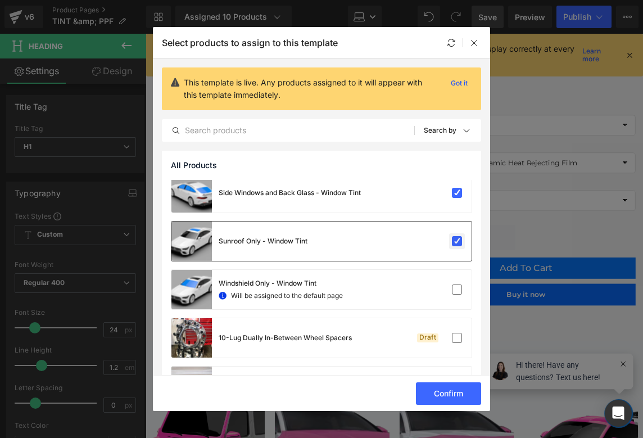
click at [456, 236] on label at bounding box center [457, 241] width 10 height 10
click at [457, 241] on input "checkbox" at bounding box center [457, 241] width 0 height 0
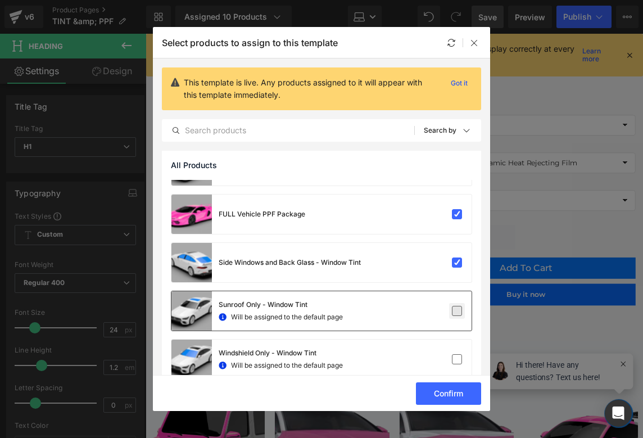
click at [454, 257] on label at bounding box center [457, 262] width 10 height 10
click at [457, 262] on input "checkbox" at bounding box center [457, 262] width 0 height 0
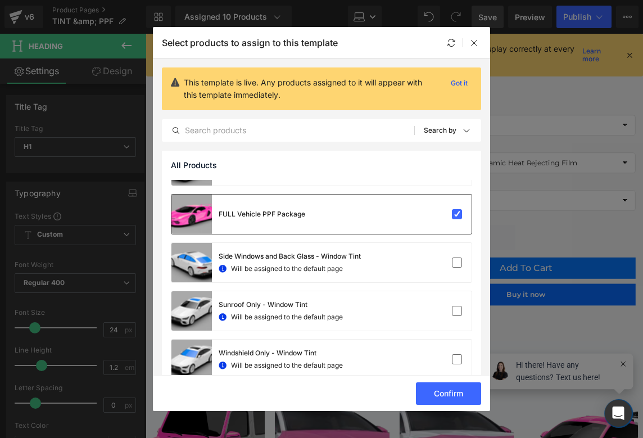
click at [454, 206] on div "FULL Vehicle PPF Package" at bounding box center [321, 213] width 300 height 39
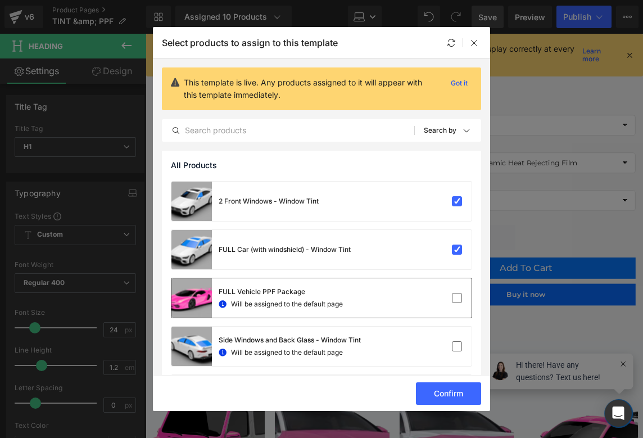
scroll to position [172, 0]
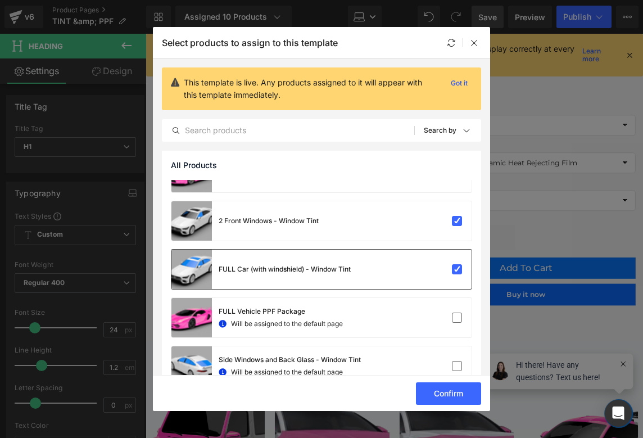
click at [453, 256] on div "FULL Car (with windshield) - Window Tint" at bounding box center [321, 268] width 300 height 39
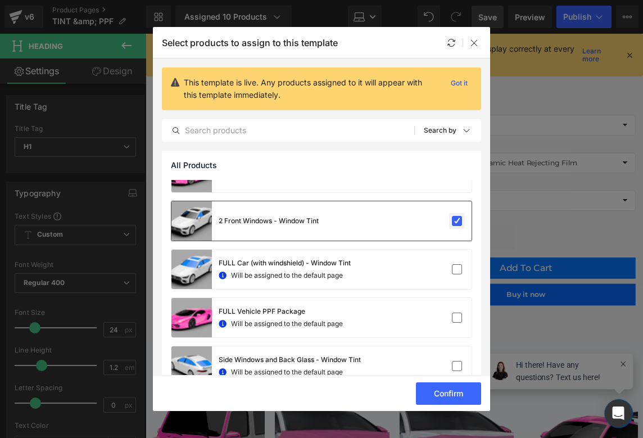
click at [453, 217] on label at bounding box center [457, 221] width 10 height 10
click at [457, 221] on input "checkbox" at bounding box center [457, 221] width 0 height 0
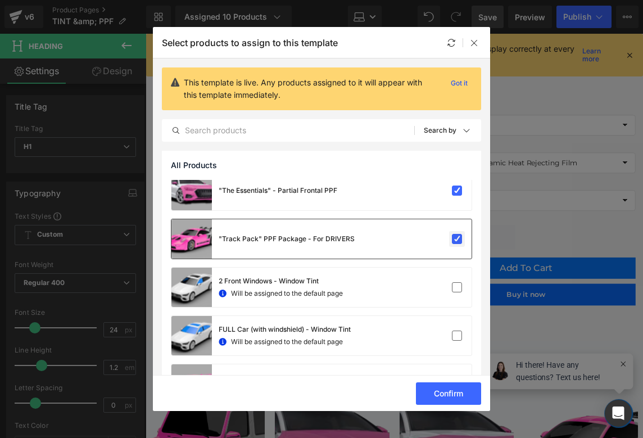
click at [453, 237] on label at bounding box center [457, 239] width 10 height 10
click at [457, 239] on input "checkbox" at bounding box center [457, 239] width 0 height 0
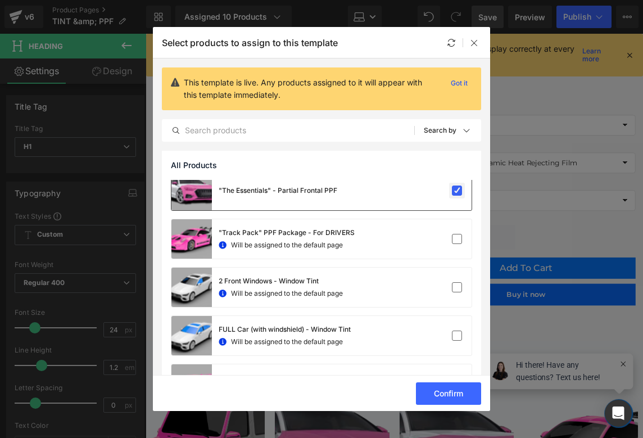
click at [453, 196] on label at bounding box center [457, 190] width 10 height 10
click at [457, 190] on input "checkbox" at bounding box center [457, 190] width 0 height 0
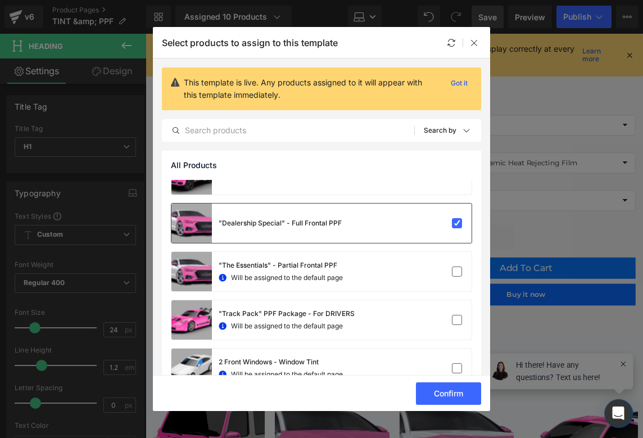
click at [453, 233] on div ""Dealership Special" - Full Frontal PPF" at bounding box center [321, 222] width 300 height 39
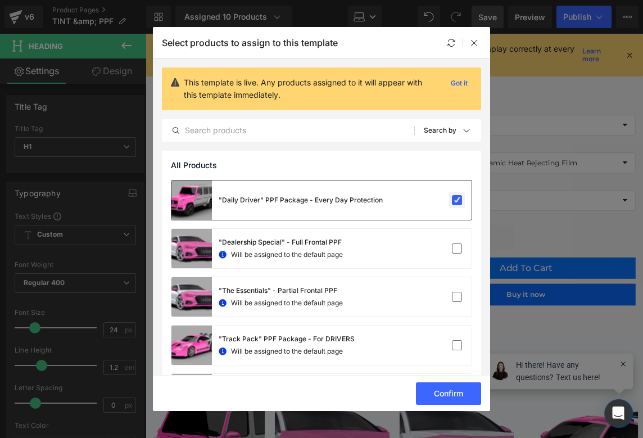
scroll to position [0, 0]
click at [454, 195] on label at bounding box center [457, 200] width 10 height 10
click at [457, 200] on input "checkbox" at bounding box center [457, 200] width 0 height 0
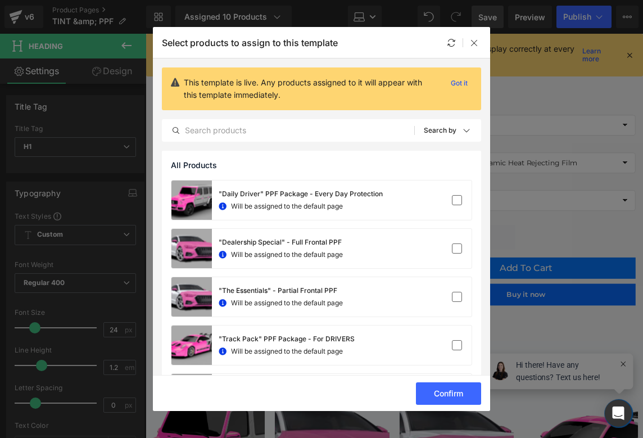
click at [449, 380] on div "Confirm" at bounding box center [321, 393] width 337 height 36
click at [449, 387] on button "Confirm" at bounding box center [448, 393] width 65 height 22
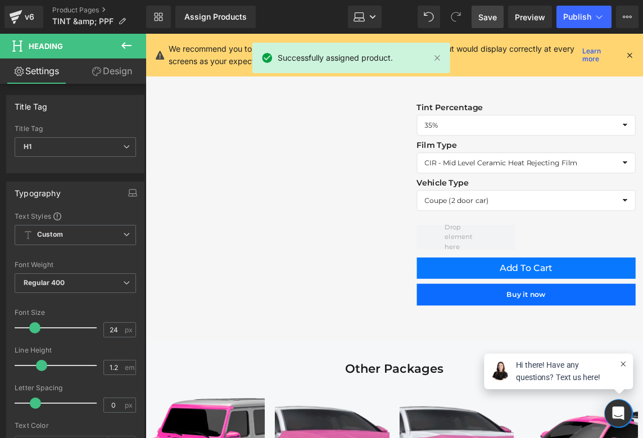
click at [475, 41] on div "We recommend you to design in Desktop first to ensure the responsive layout wou…" at bounding box center [394, 55] width 497 height 43
click at [493, 20] on span "Save" at bounding box center [487, 17] width 19 height 12
click at [584, 16] on span "Publish" at bounding box center [577, 16] width 28 height 9
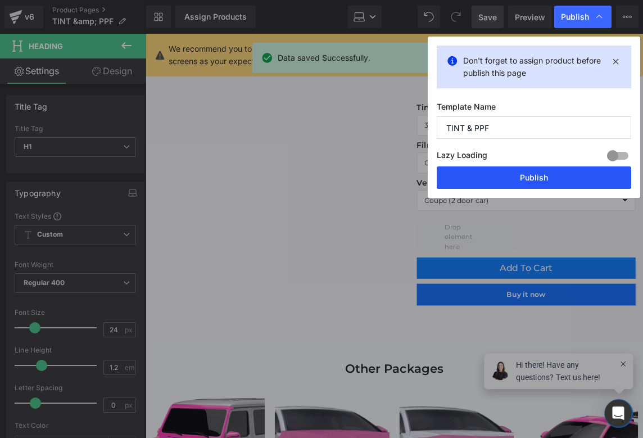
click at [534, 171] on button "Publish" at bounding box center [534, 177] width 194 height 22
